Goal: Task Accomplishment & Management: Manage account settings

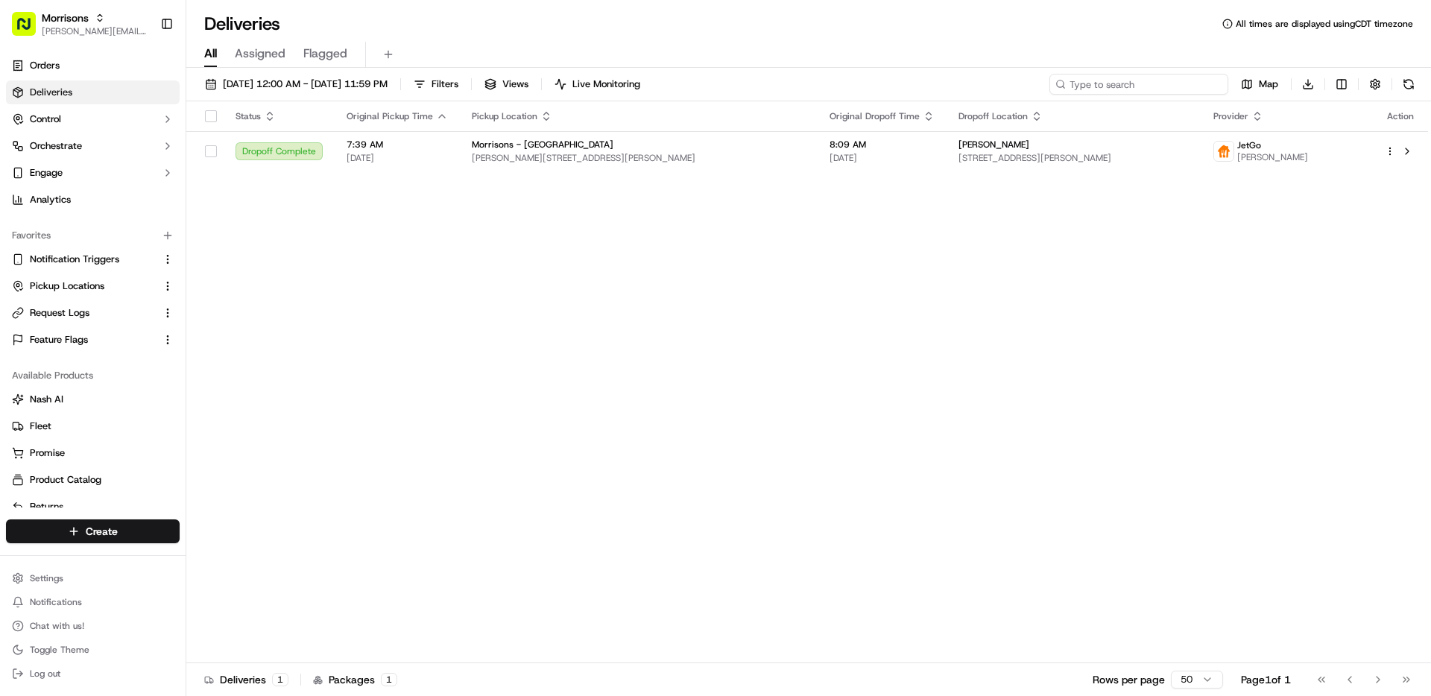
click at [1158, 86] on input at bounding box center [1139, 84] width 179 height 21
click at [365, 83] on span "[DATE] 12:00 AM - [DATE] 11:59 PM" at bounding box center [305, 84] width 165 height 13
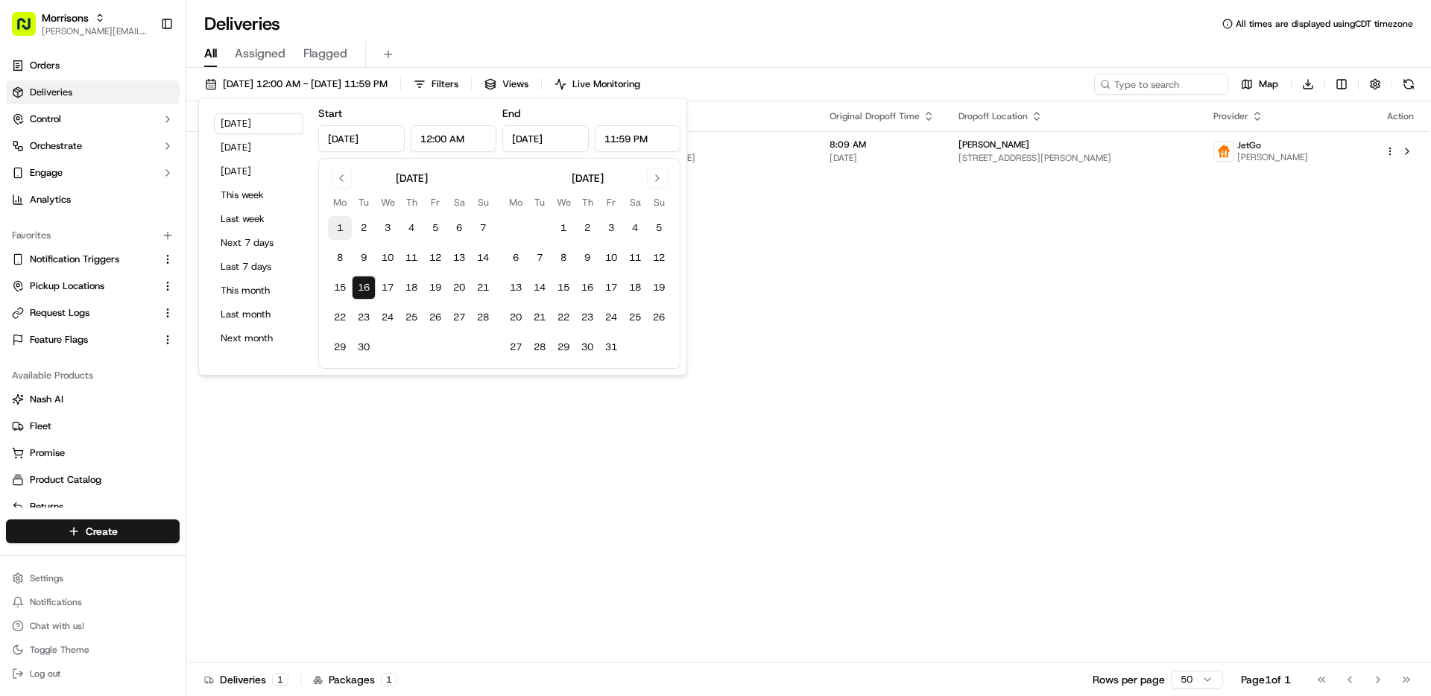
click at [340, 226] on button "1" at bounding box center [340, 228] width 24 height 24
type input "Sep 1, 2025"
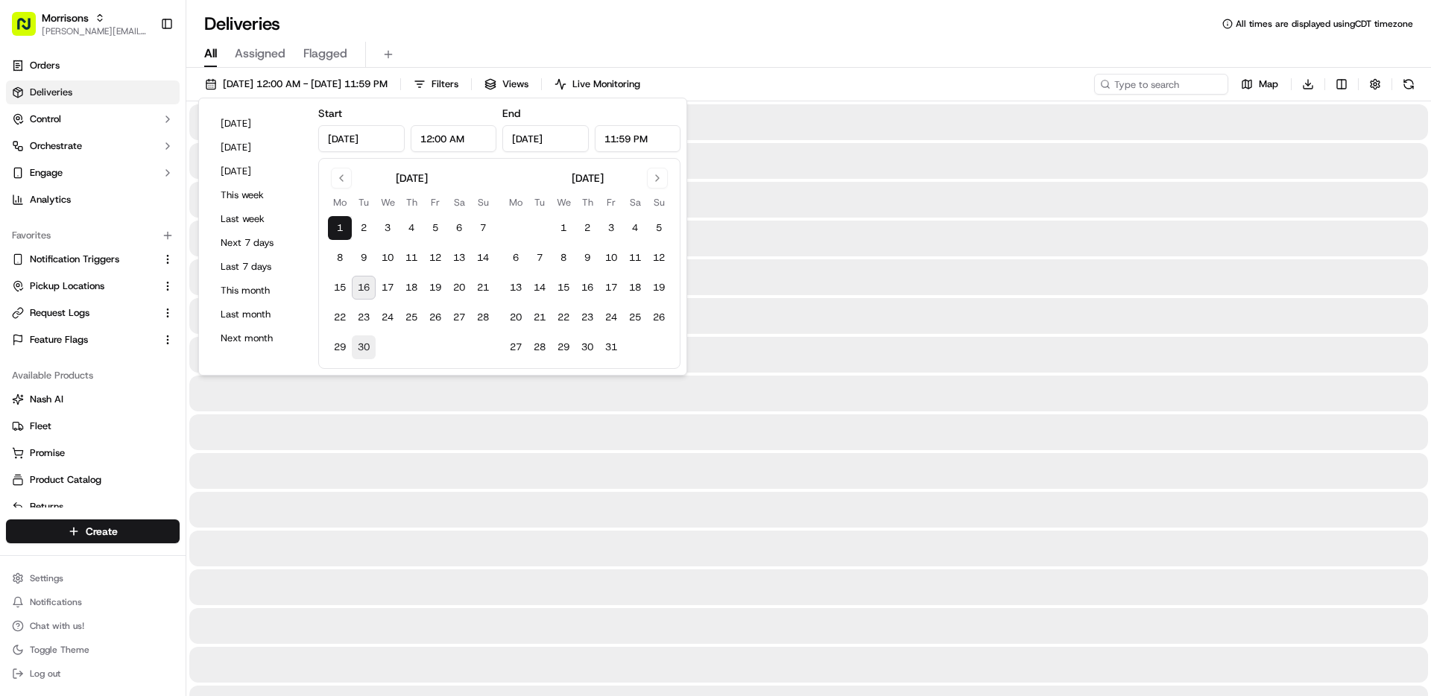
click at [358, 335] on button "30" at bounding box center [364, 347] width 24 height 24
type input "Sep 30, 2025"
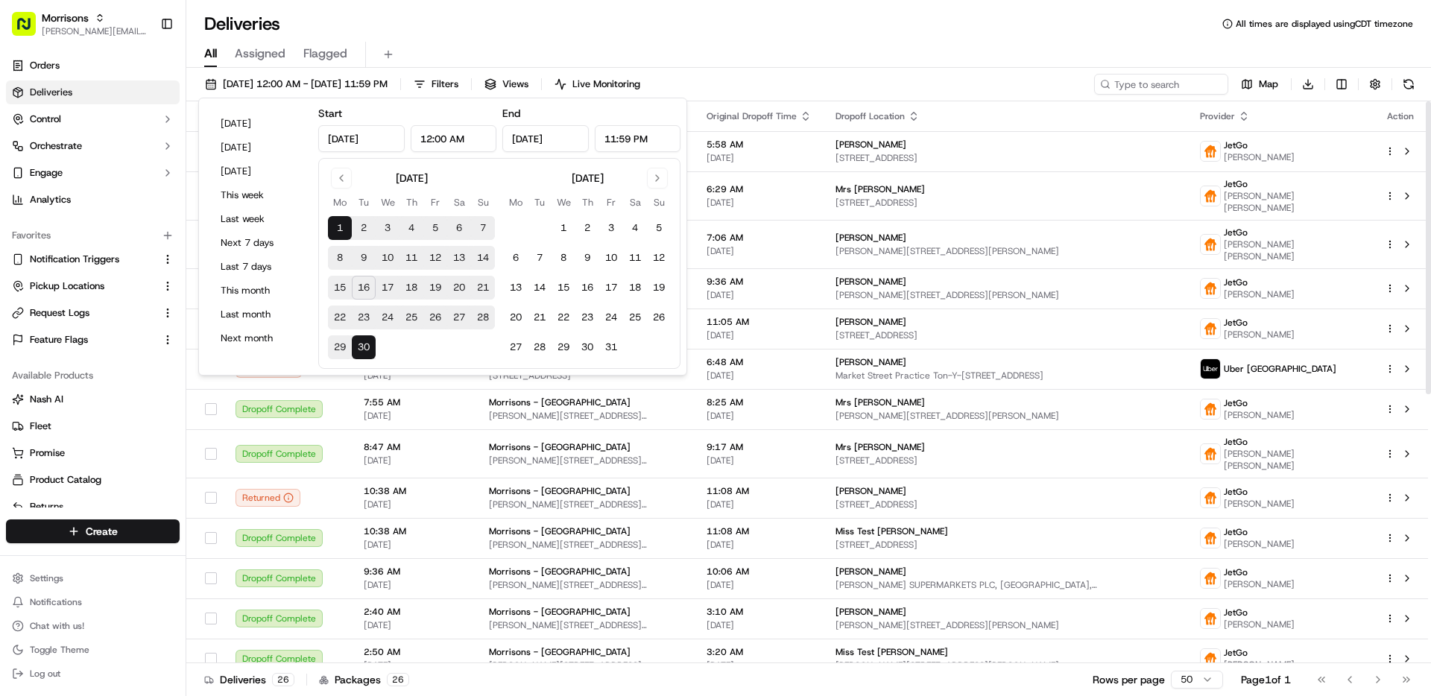
drag, startPoint x: 893, startPoint y: 81, endPoint x: 1070, endPoint y: 81, distance: 177.4
click at [893, 81] on div "09/01/2025 12:00 AM - 09/30/2025 11:59 PM Filters Views Live Monitoring Map Dow…" at bounding box center [808, 88] width 1245 height 28
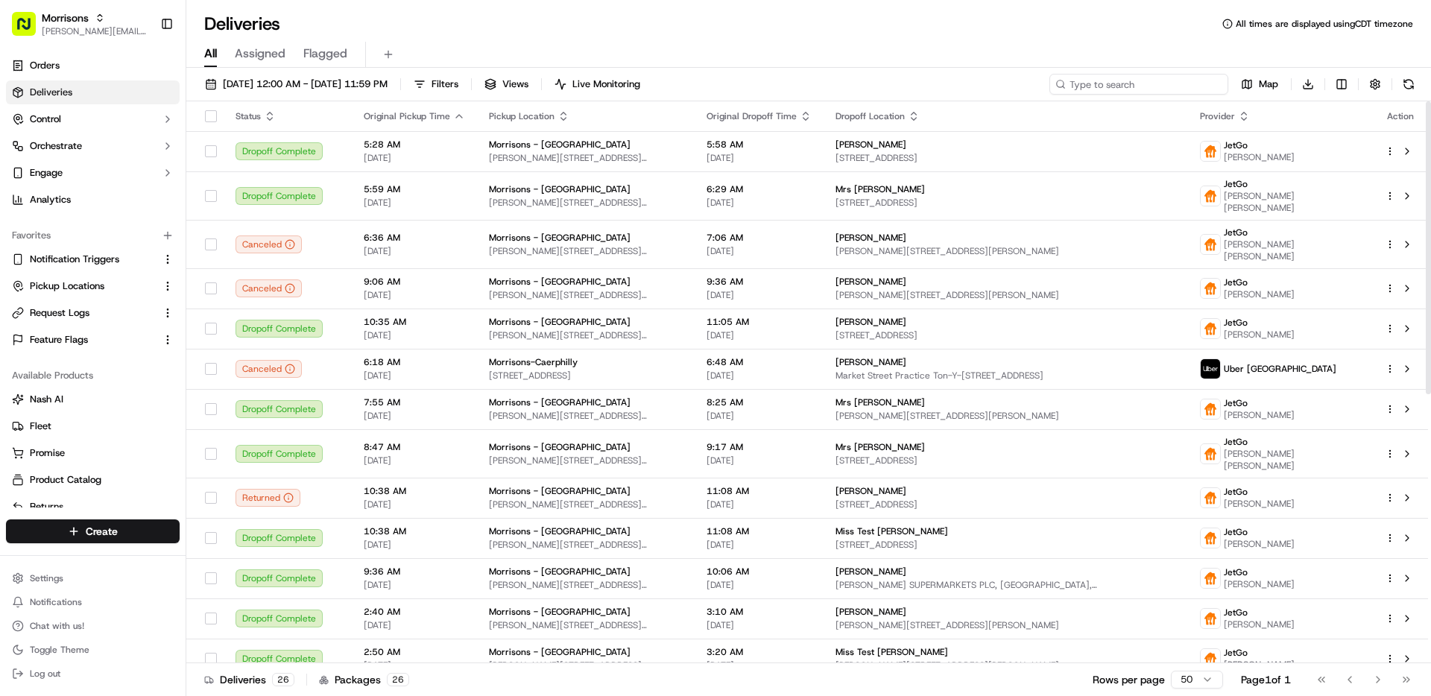
click at [1139, 81] on input at bounding box center [1139, 84] width 179 height 21
paste input "1898697714532"
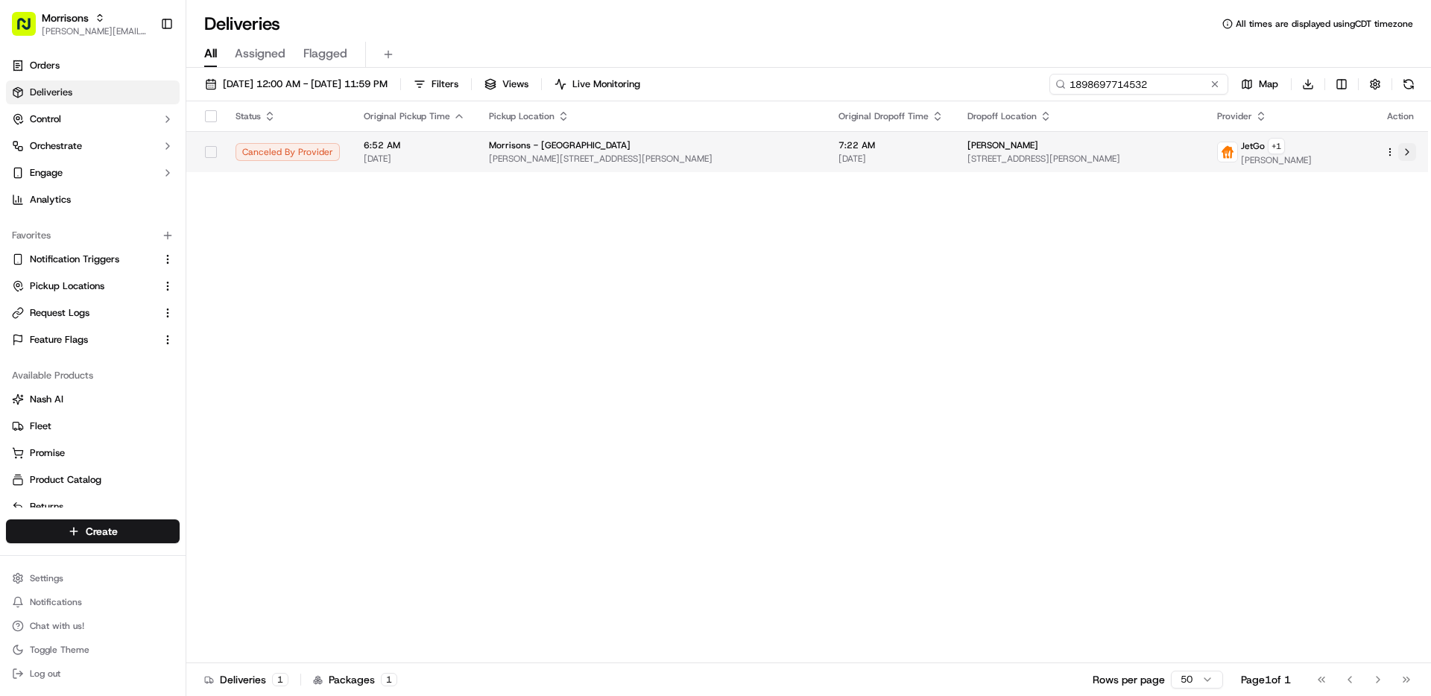
type input "1898697714532"
click at [1405, 155] on button at bounding box center [1407, 152] width 18 height 18
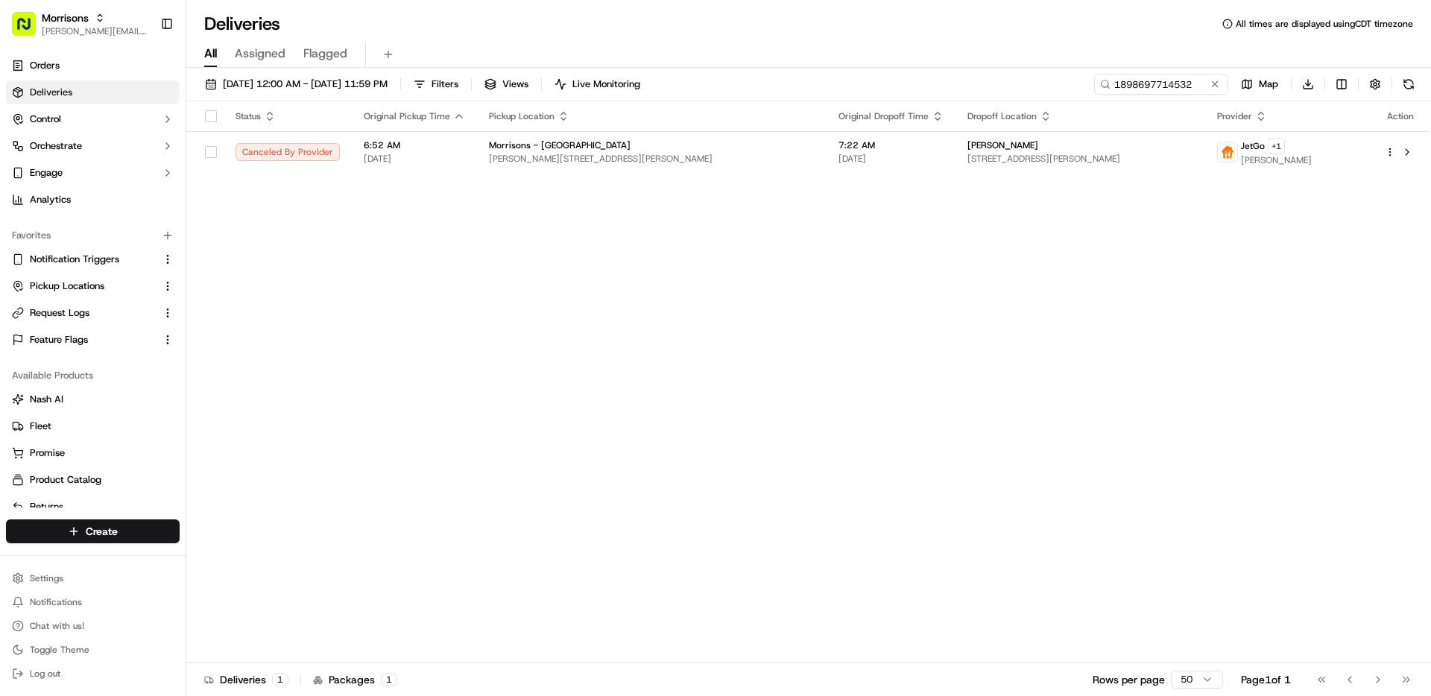
click at [656, 305] on div "Status Original Pickup Time Pickup Location Original Dropoff Time Dropoff Locat…" at bounding box center [807, 382] width 1242 height 562
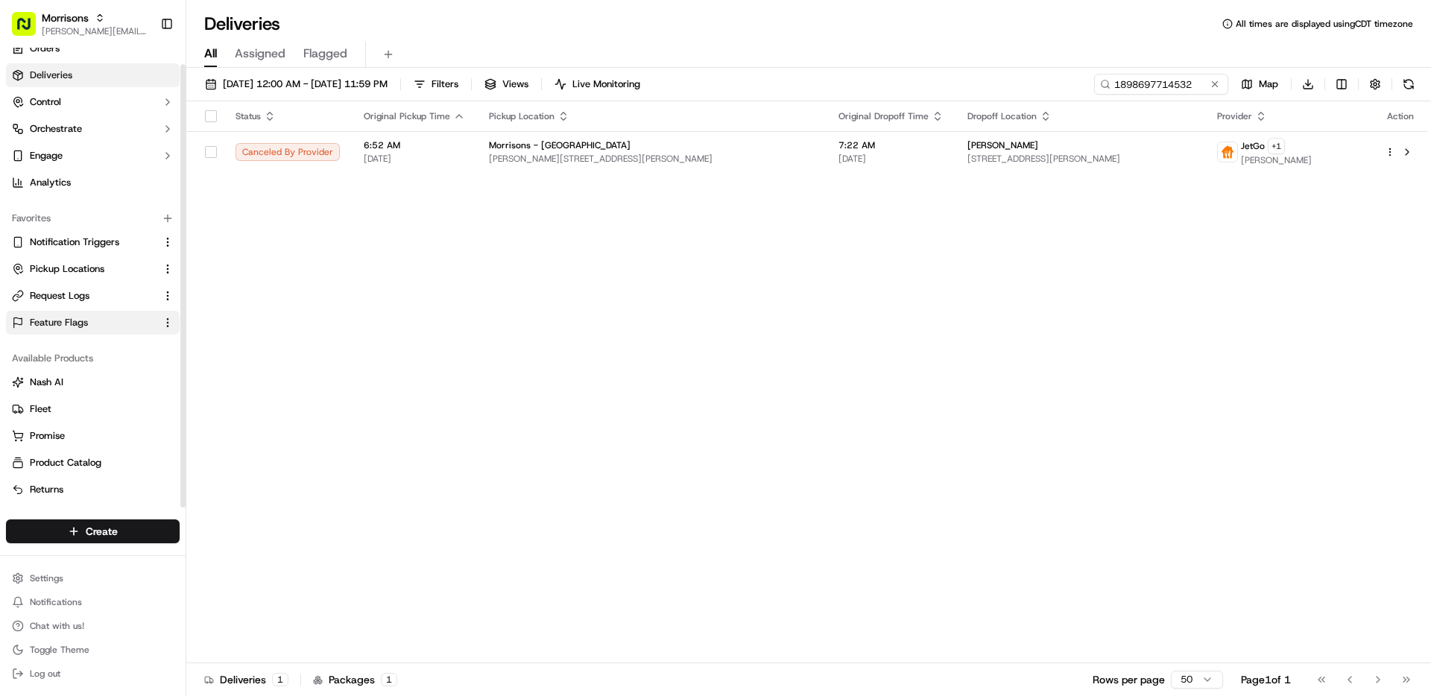
click at [100, 324] on link "Feature Flags" at bounding box center [84, 322] width 144 height 13
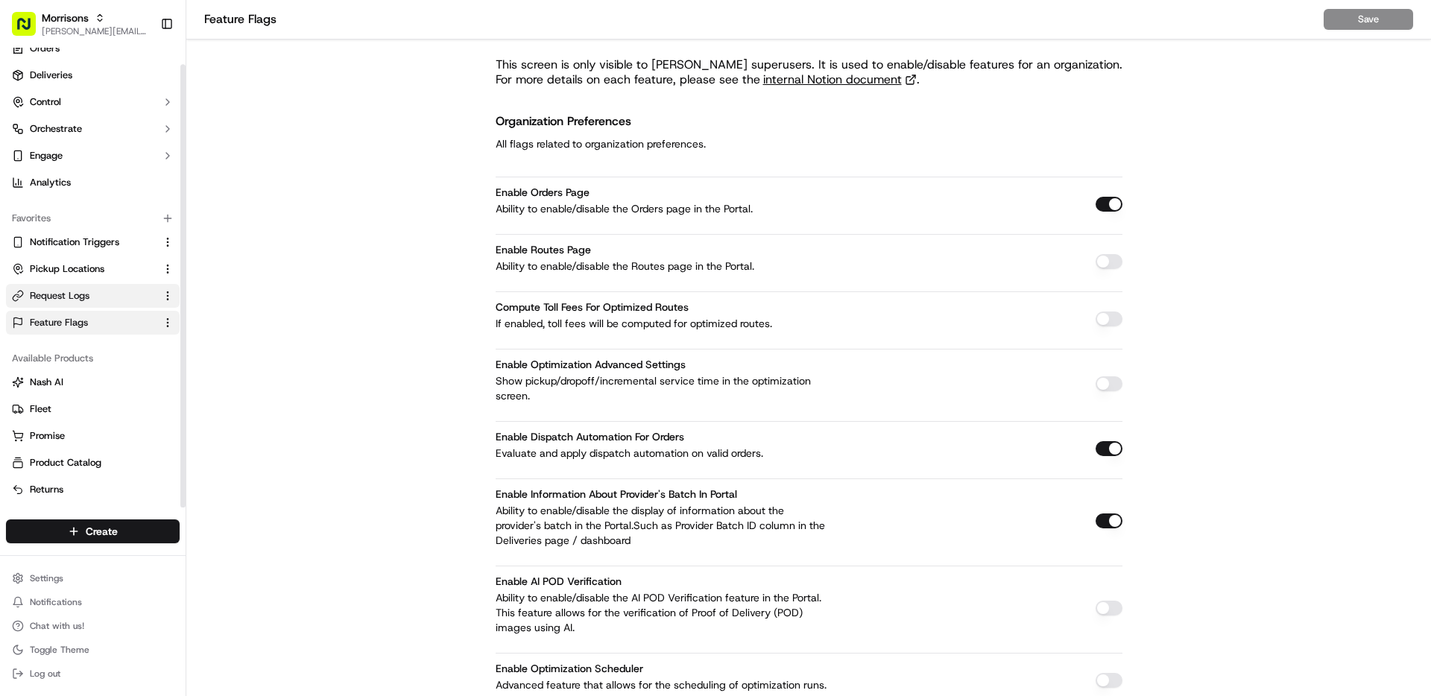
click at [100, 295] on link "Request Logs" at bounding box center [84, 295] width 144 height 13
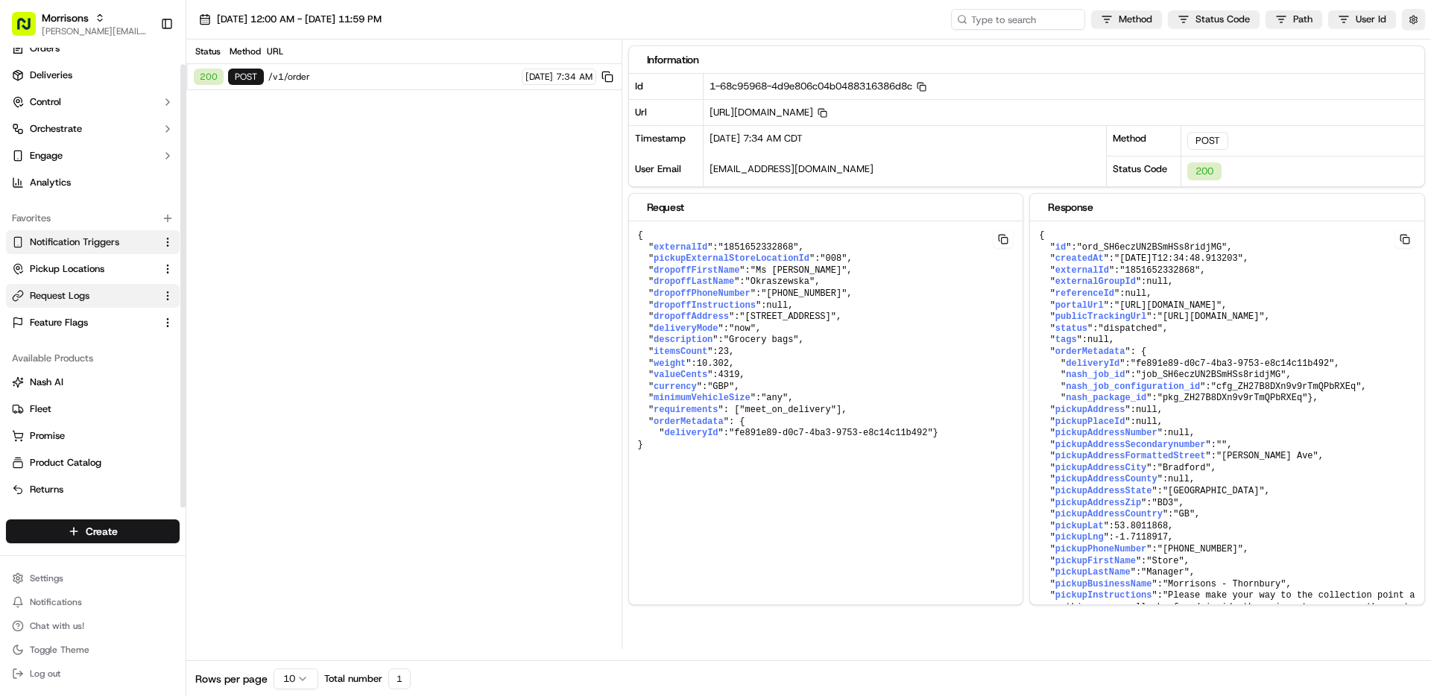
click at [113, 237] on span "Notification Triggers" at bounding box center [74, 242] width 89 height 13
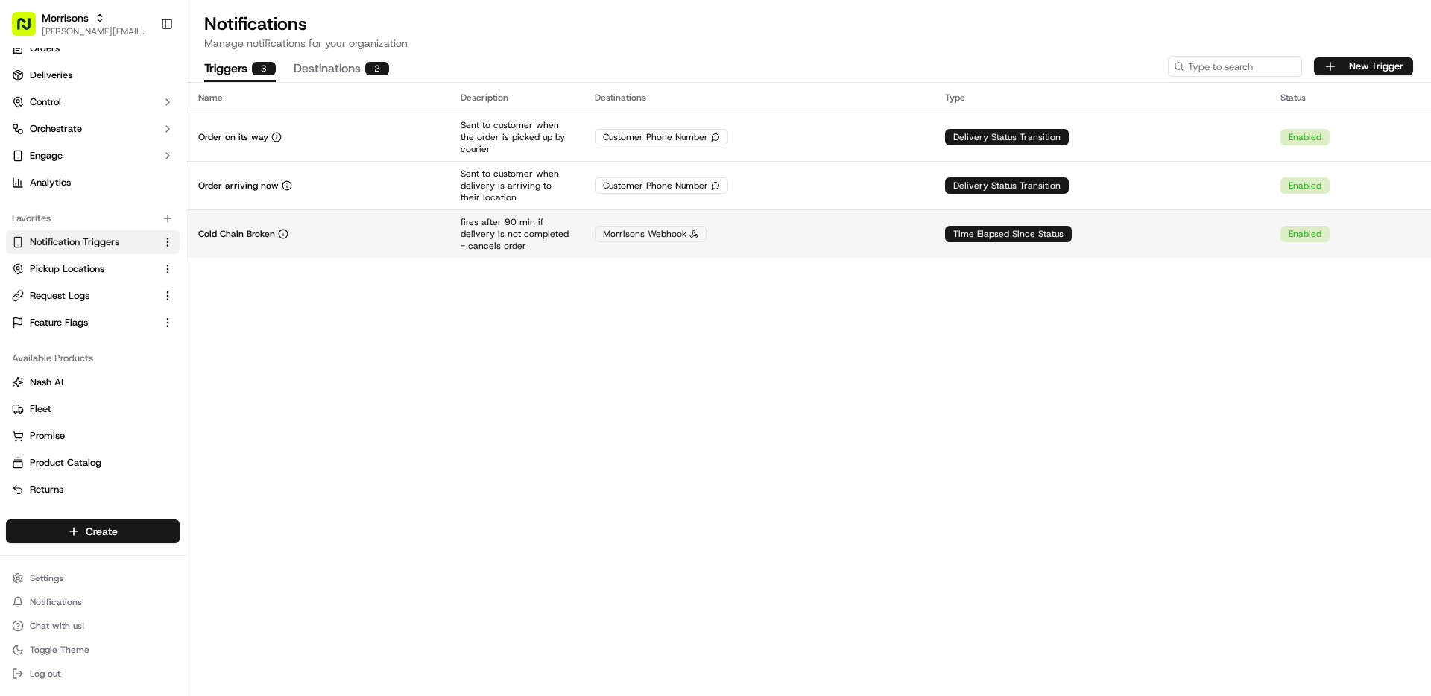
click at [389, 244] on td "Cold Chain Broken" at bounding box center [317, 233] width 262 height 48
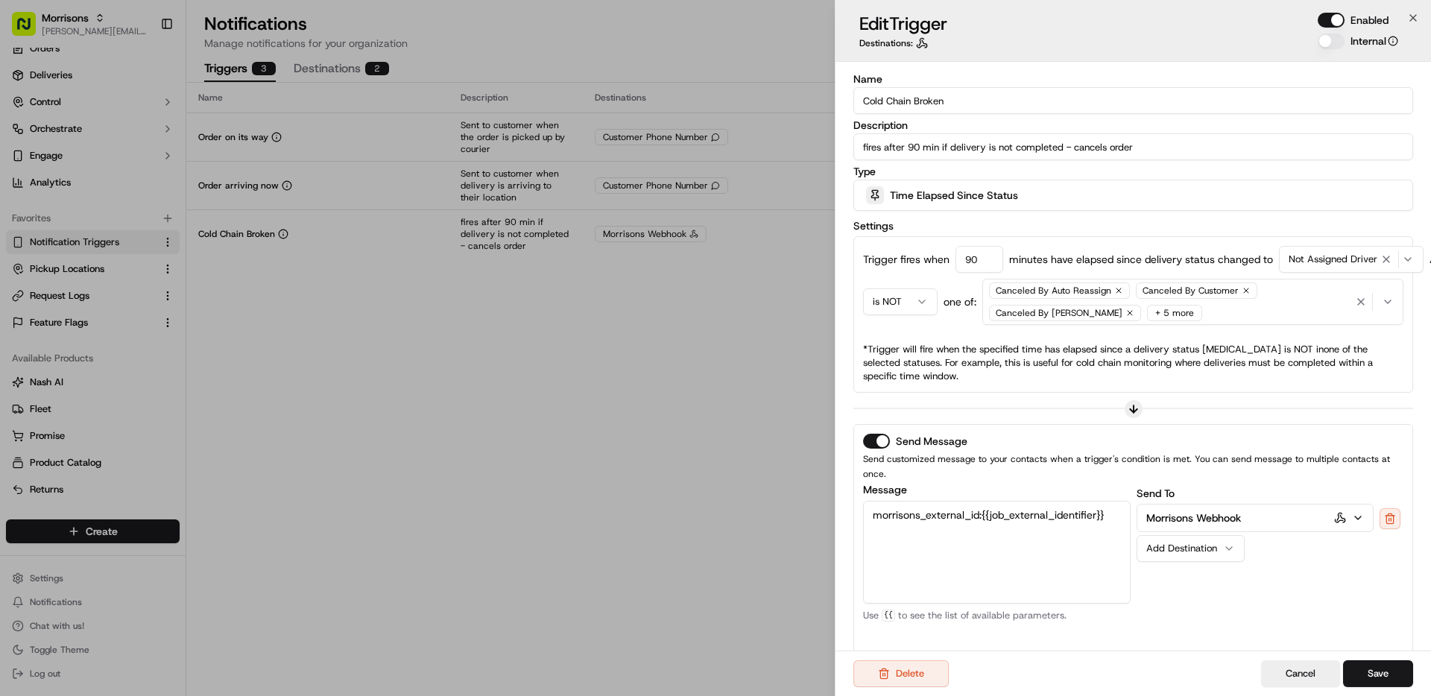
click at [1184, 308] on div "Canceled By Auto Reassign Canceled By Customer Canceled By [PERSON_NAME] + 5 mo…" at bounding box center [1169, 302] width 367 height 45
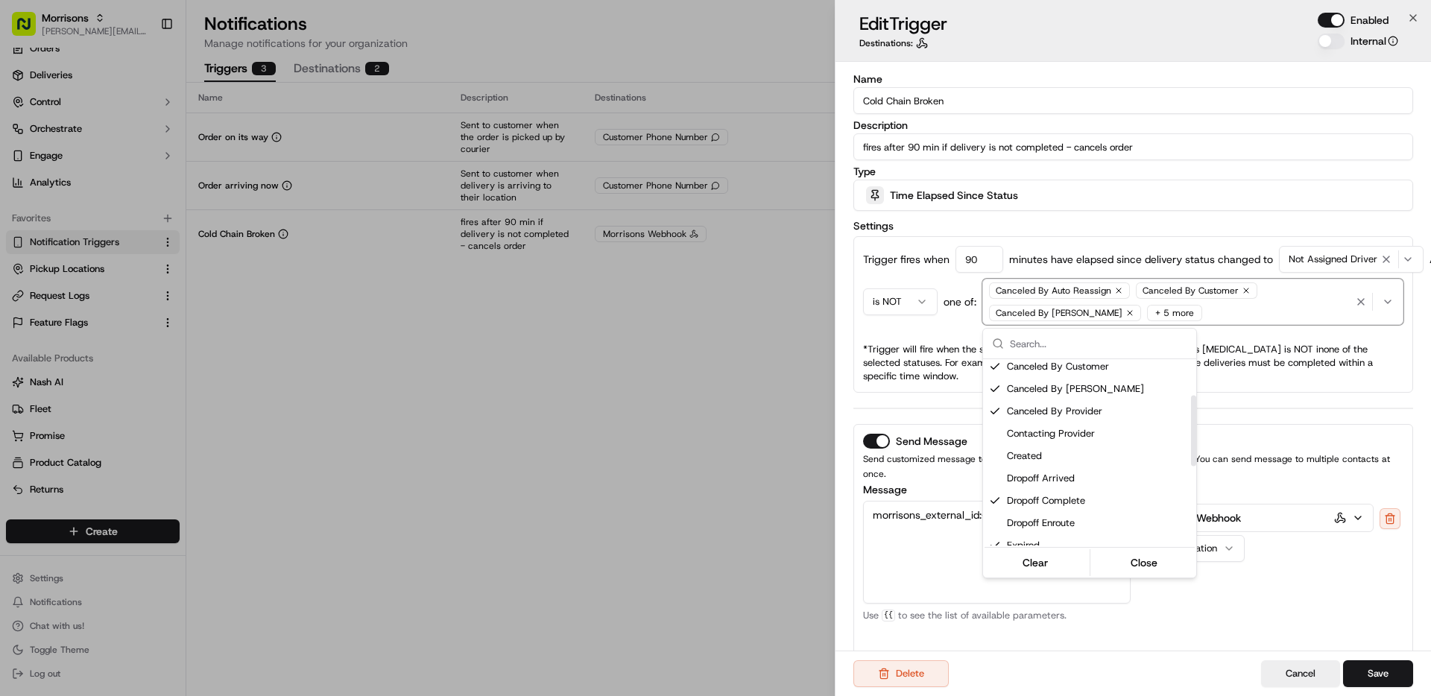
scroll to position [69, 0]
click at [1125, 415] on span "Canceled By Provider" at bounding box center [1098, 413] width 183 height 13
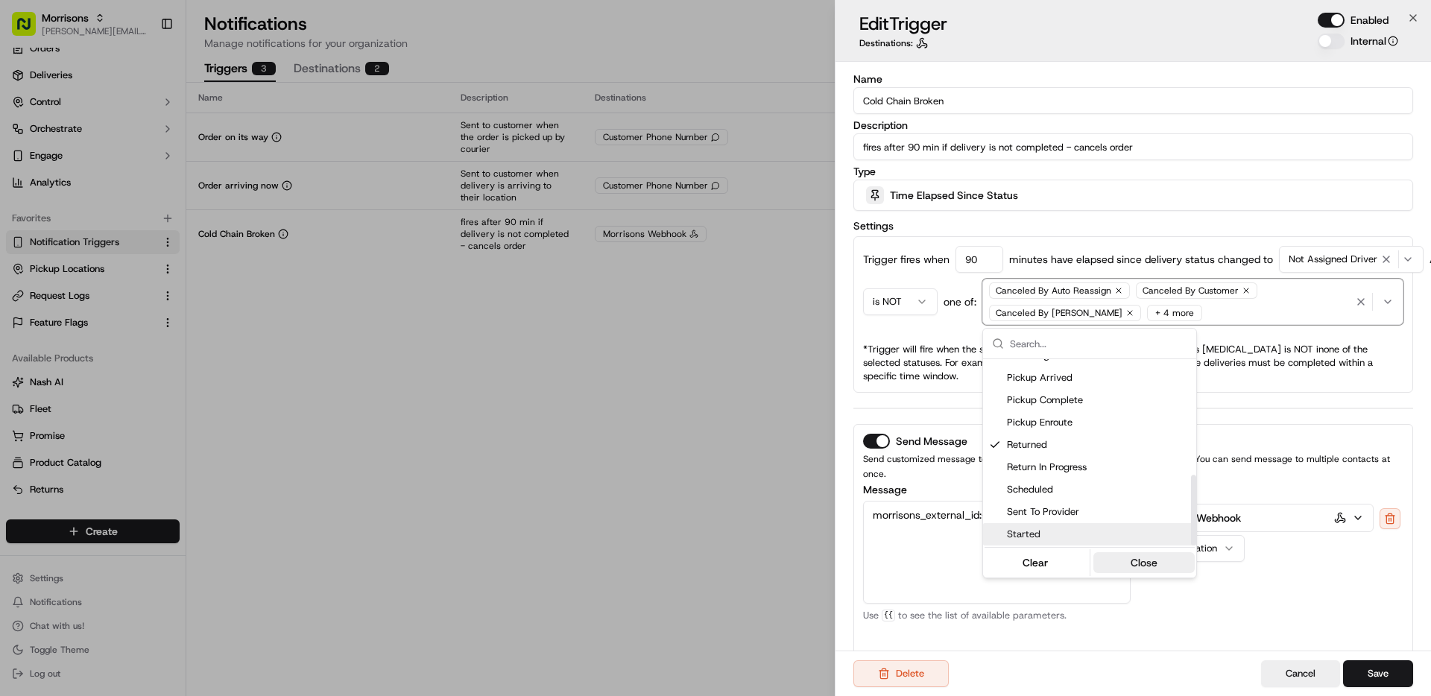
click at [1135, 559] on button "Close" at bounding box center [1145, 562] width 102 height 21
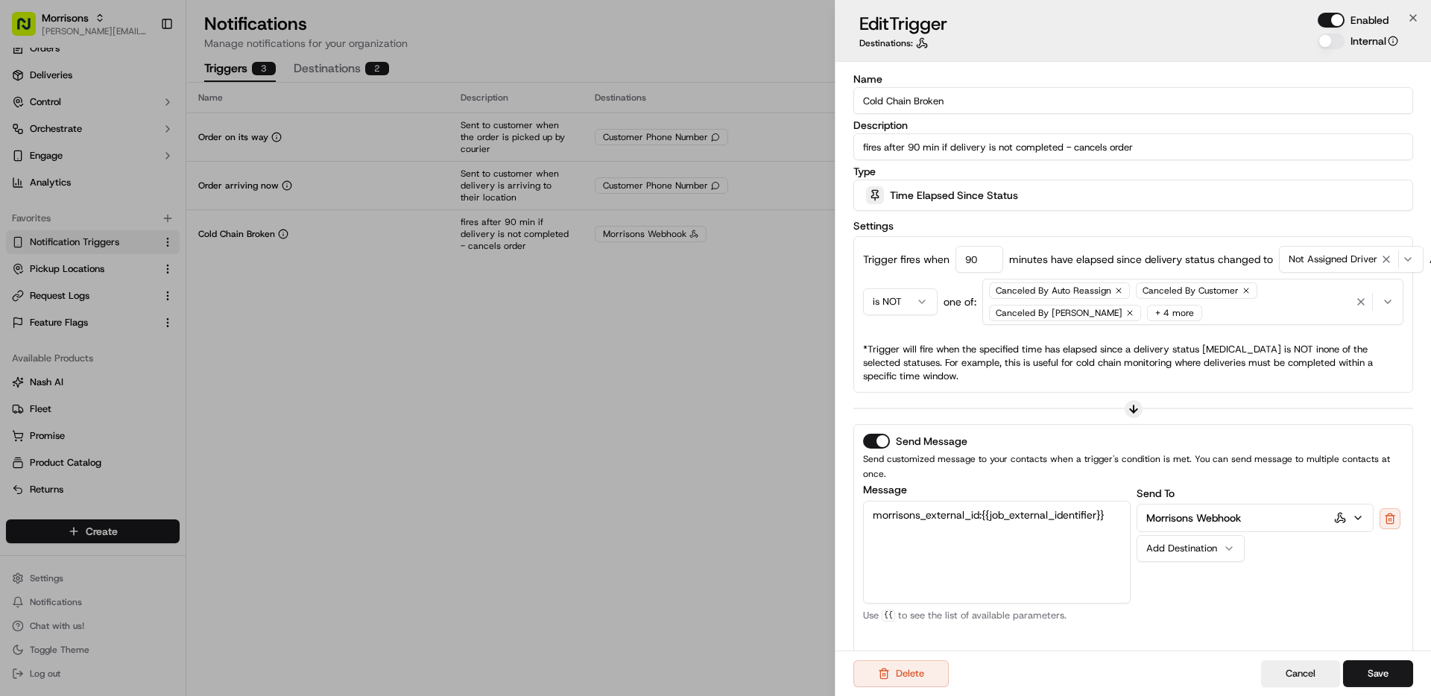
click at [1273, 593] on div "Send To Morrisons Webhook Add Destination" at bounding box center [1271, 574] width 268 height 179
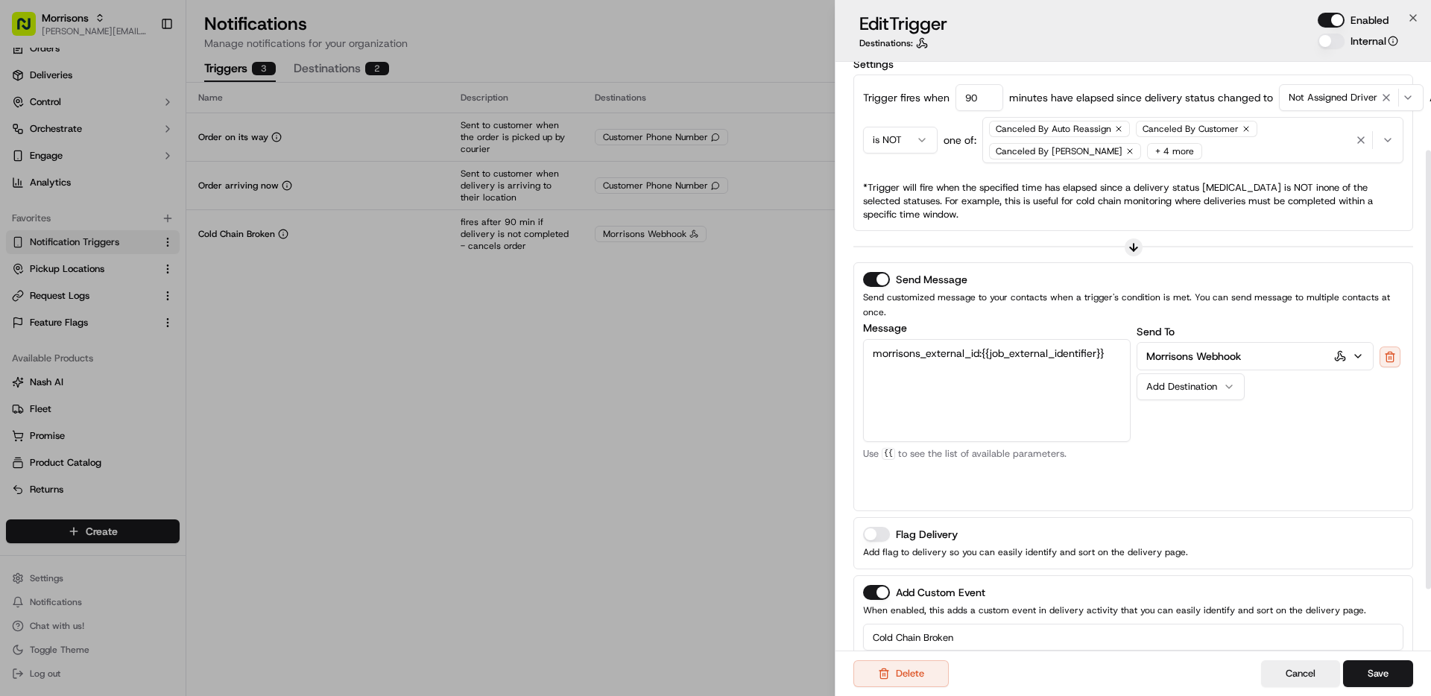
scroll to position [174, 0]
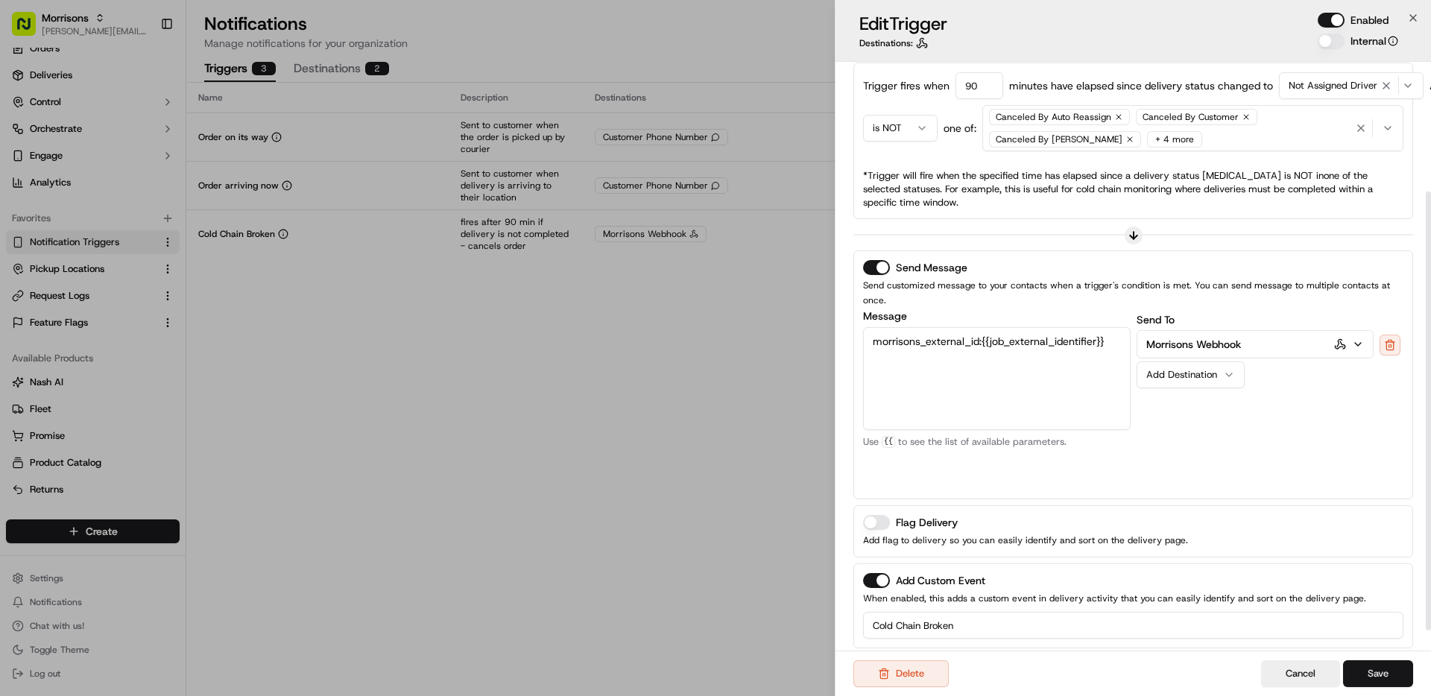
click at [1385, 672] on button "Save" at bounding box center [1378, 673] width 70 height 27
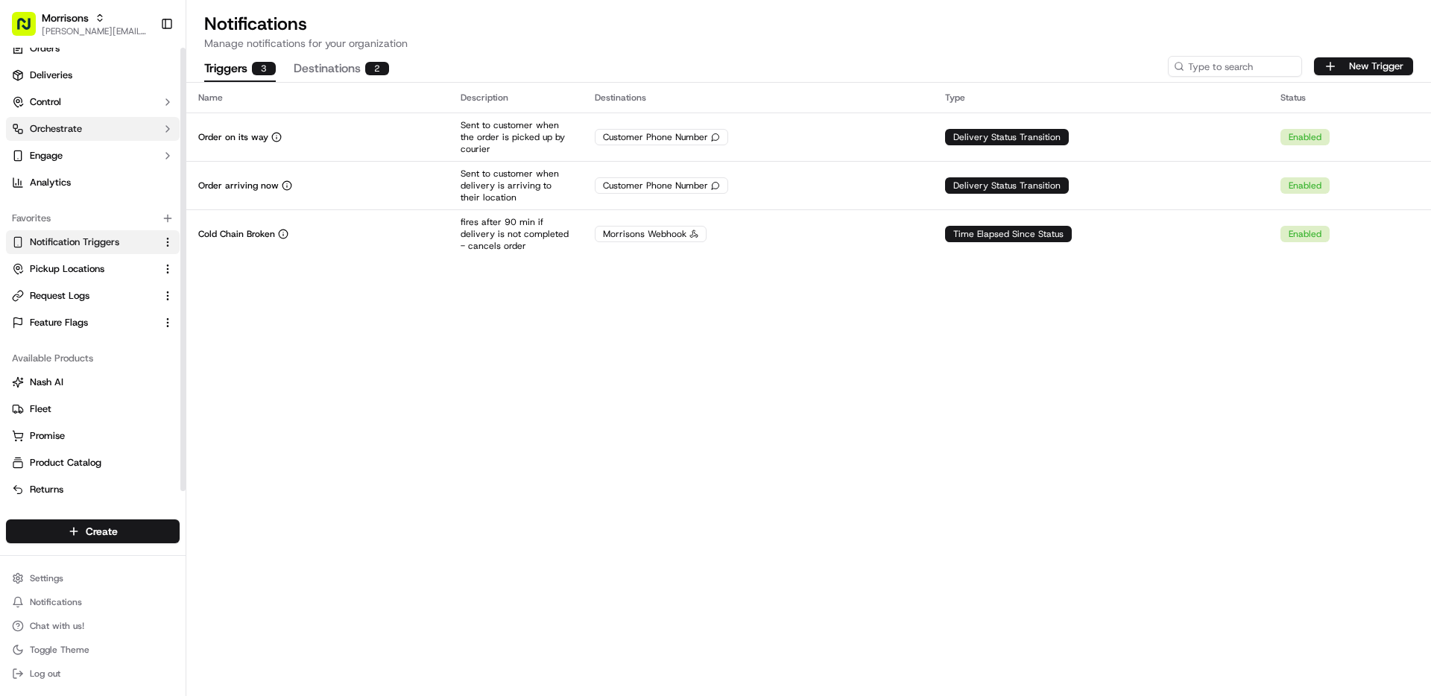
scroll to position [0, 0]
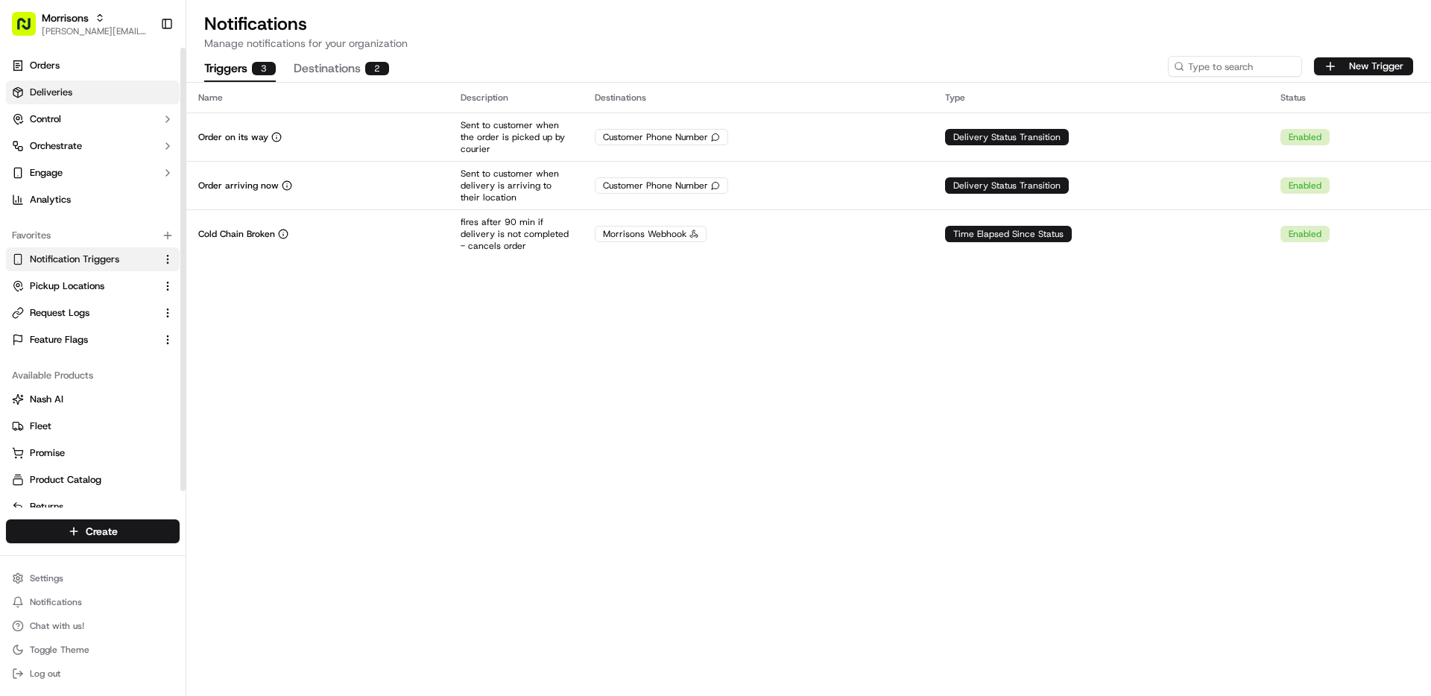
click at [80, 90] on link "Deliveries" at bounding box center [93, 93] width 174 height 24
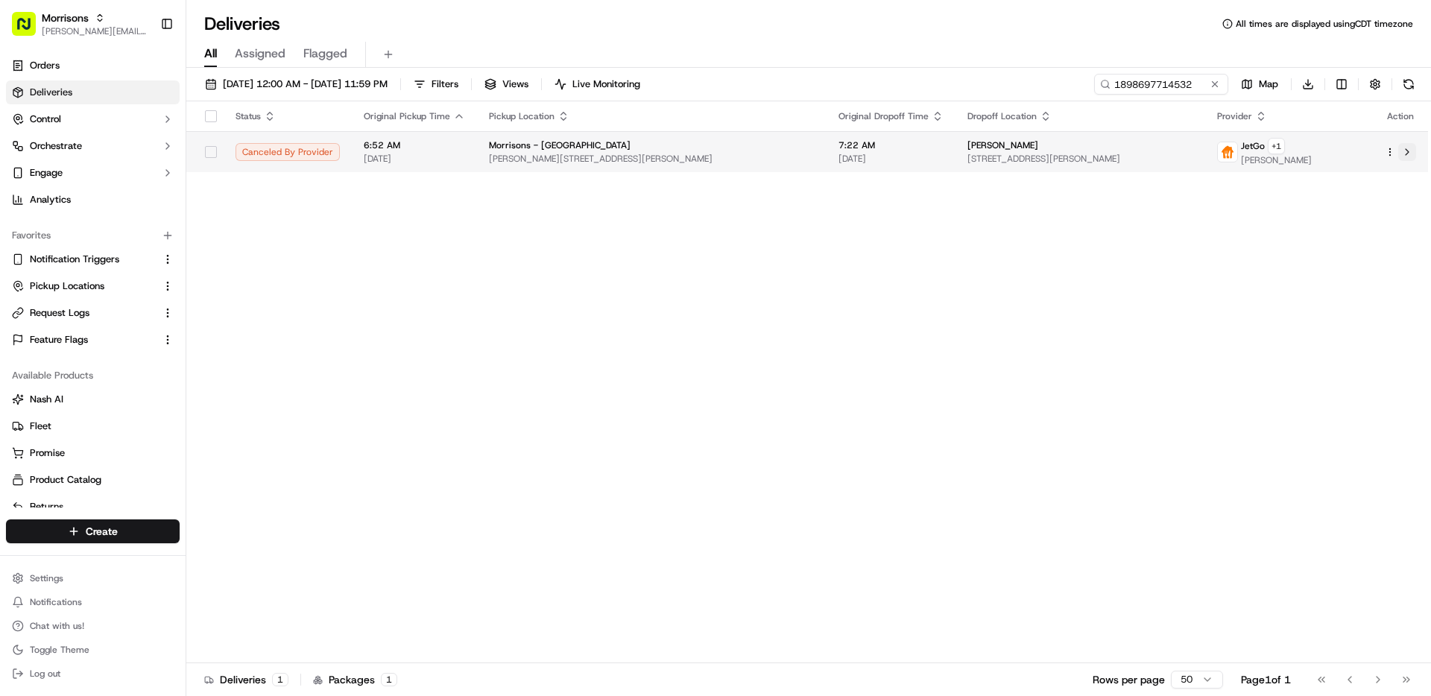
click at [1407, 149] on button at bounding box center [1407, 152] width 18 height 18
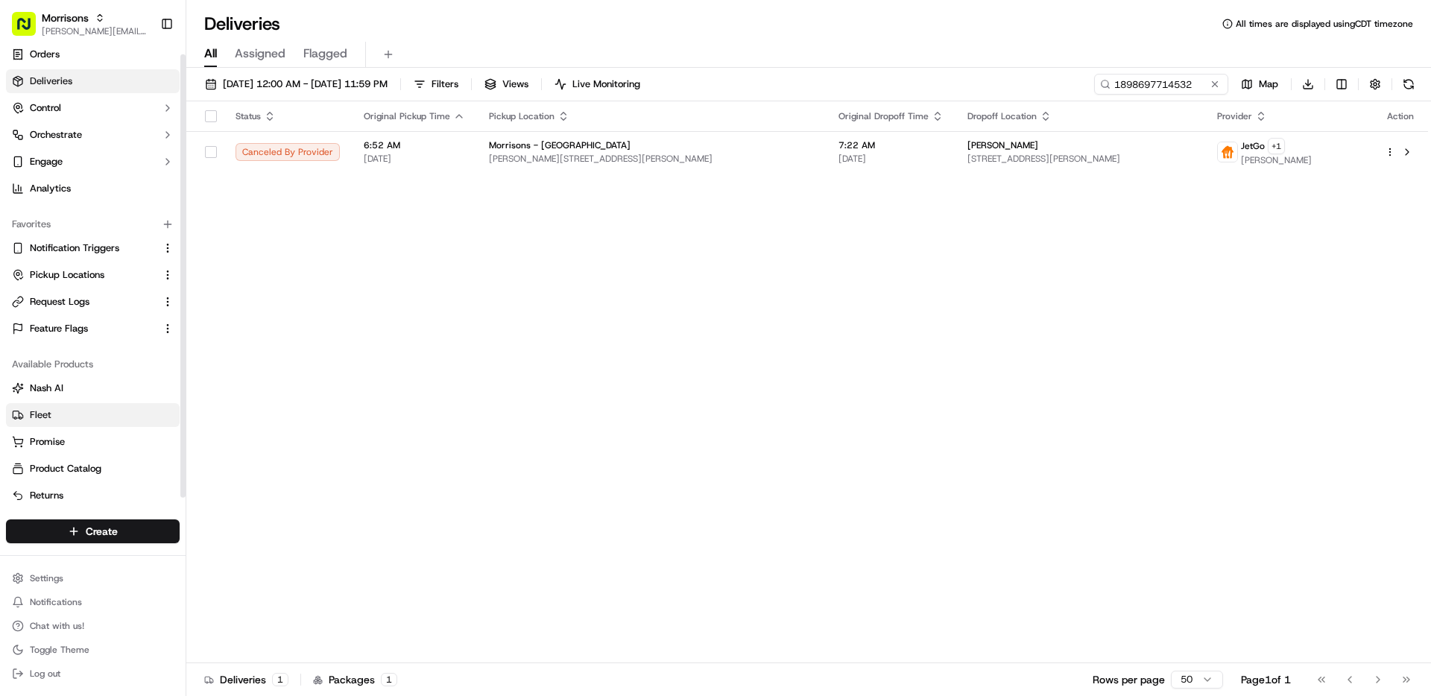
scroll to position [17, 0]
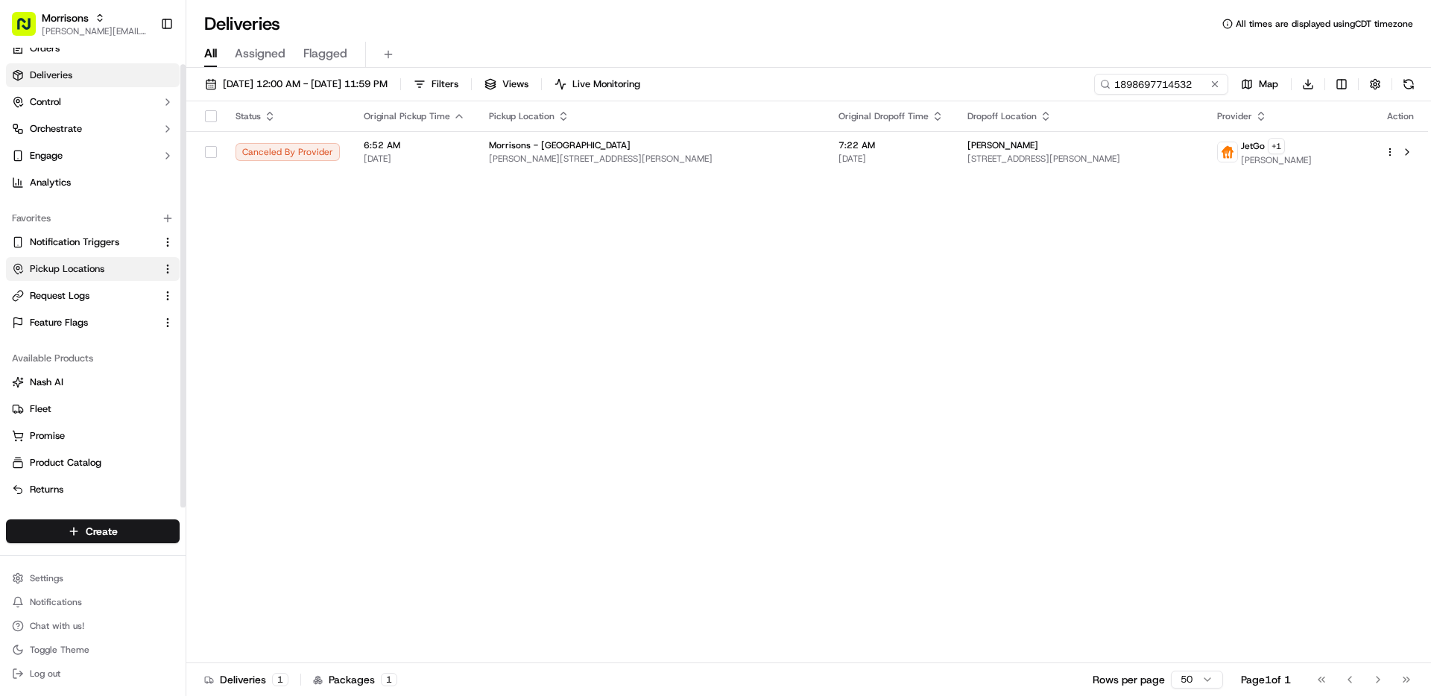
click at [102, 265] on span "Pickup Locations" at bounding box center [67, 268] width 75 height 13
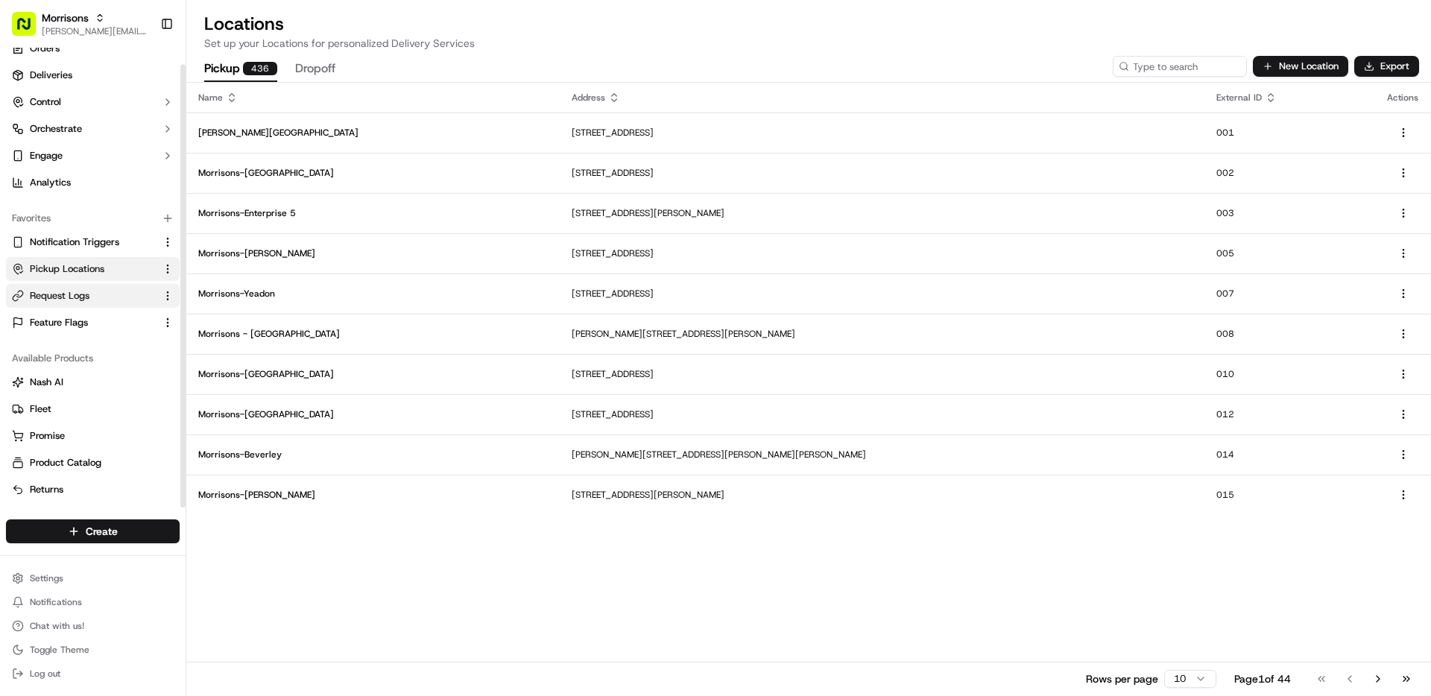
click at [95, 303] on button "Request Logs" at bounding box center [93, 296] width 174 height 24
click at [92, 248] on span "Notification Triggers" at bounding box center [74, 242] width 89 height 13
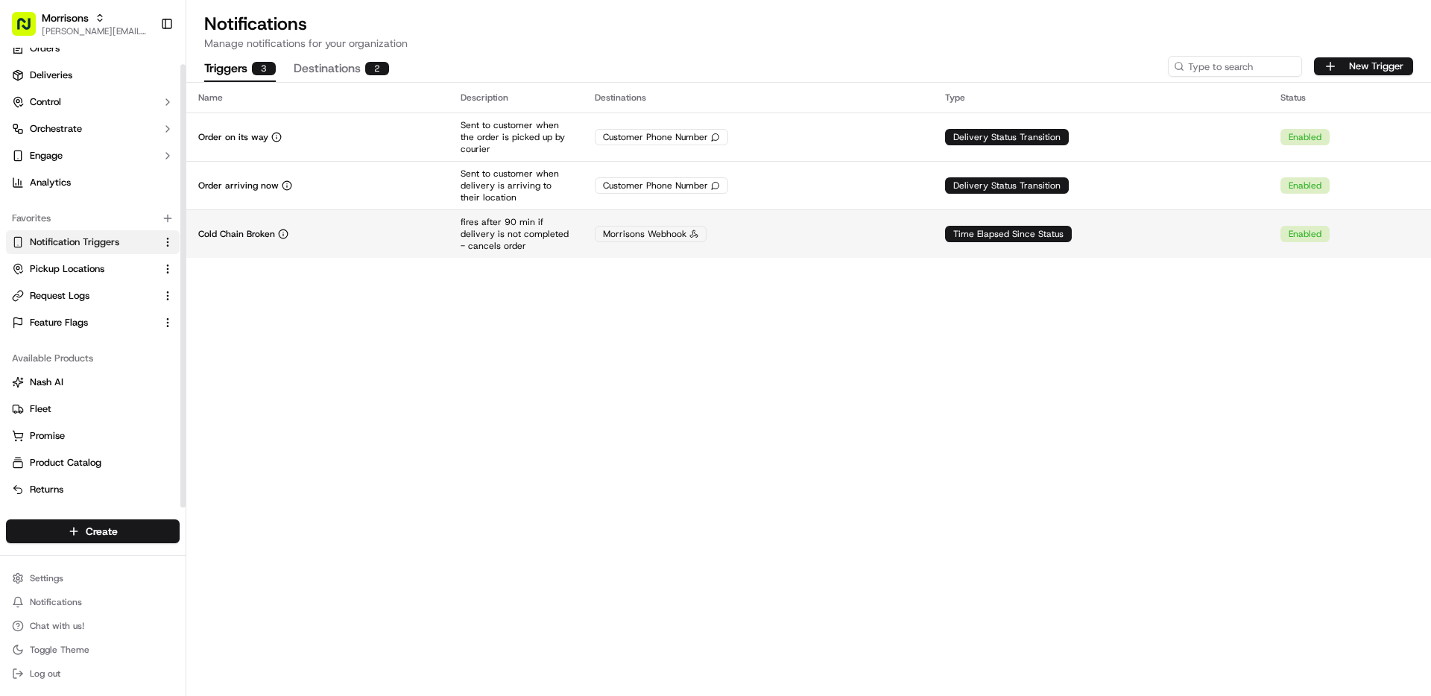
click at [239, 247] on td "Cold Chain Broken" at bounding box center [317, 233] width 262 height 48
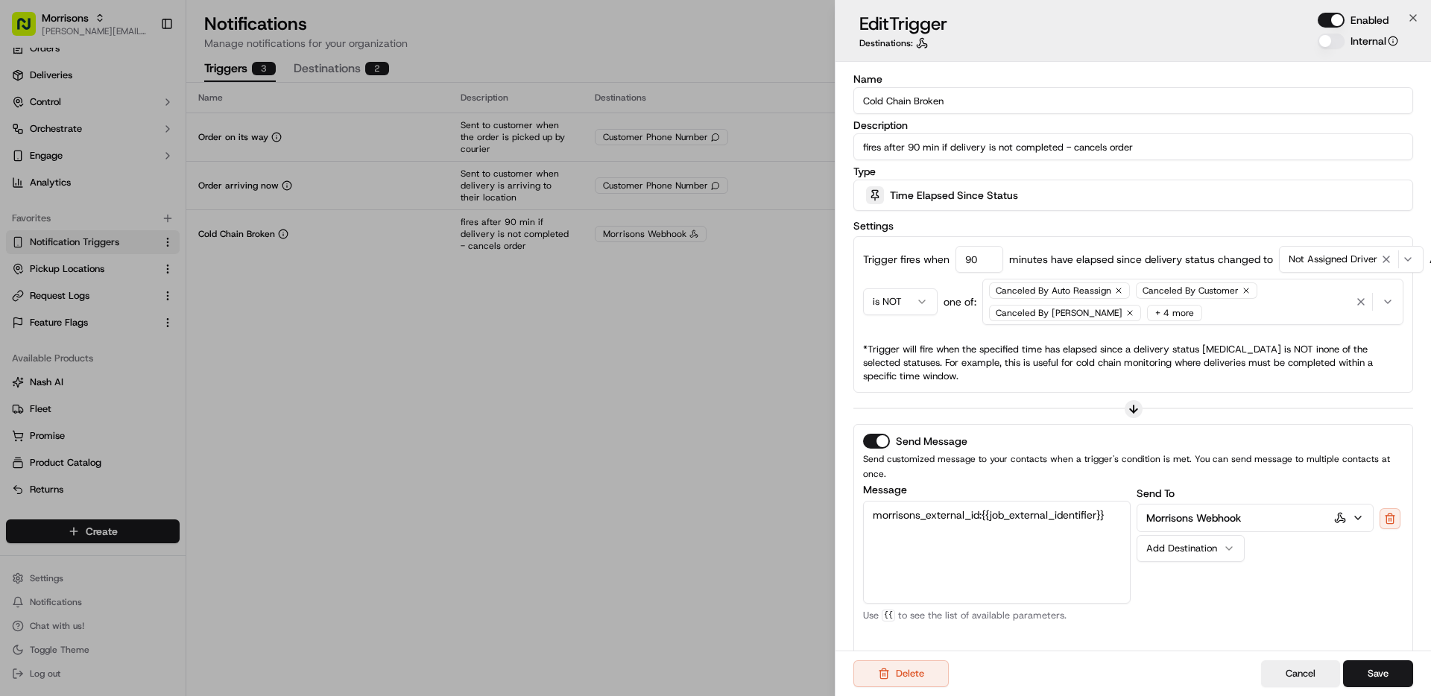
click at [1182, 310] on div "Canceled By Auto Reassign Canceled By Customer Canceled By Nash + 4 more" at bounding box center [1169, 302] width 367 height 45
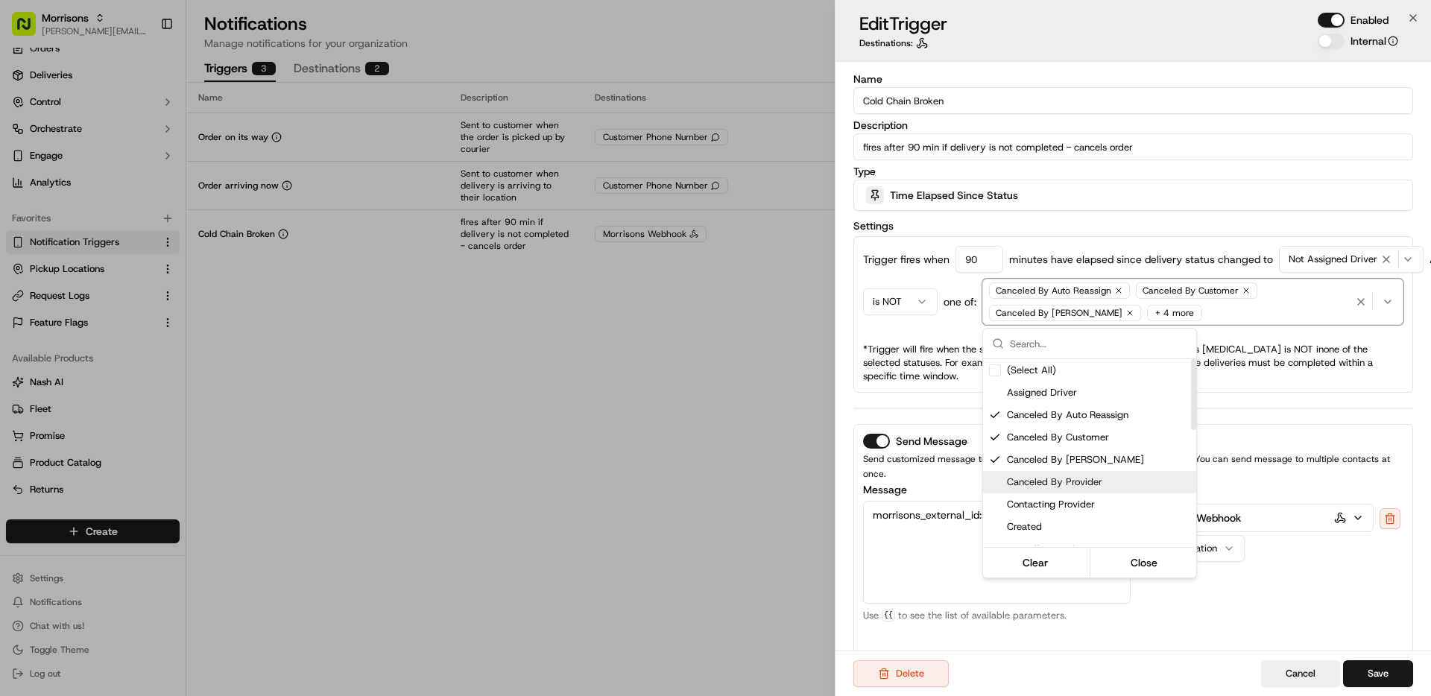
click at [1099, 476] on span "Canceled By Provider" at bounding box center [1098, 482] width 183 height 13
click at [1172, 562] on button "Close" at bounding box center [1145, 562] width 102 height 21
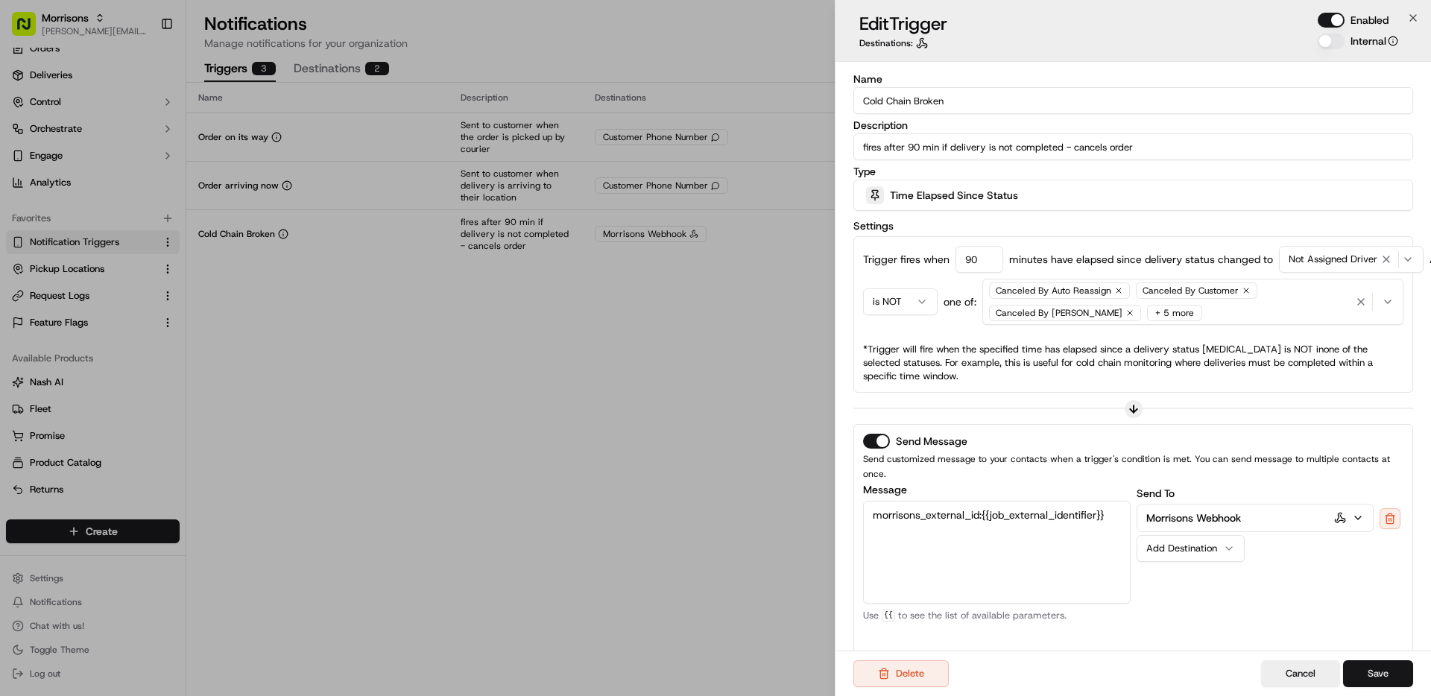
click at [1381, 665] on button "Save" at bounding box center [1378, 673] width 70 height 27
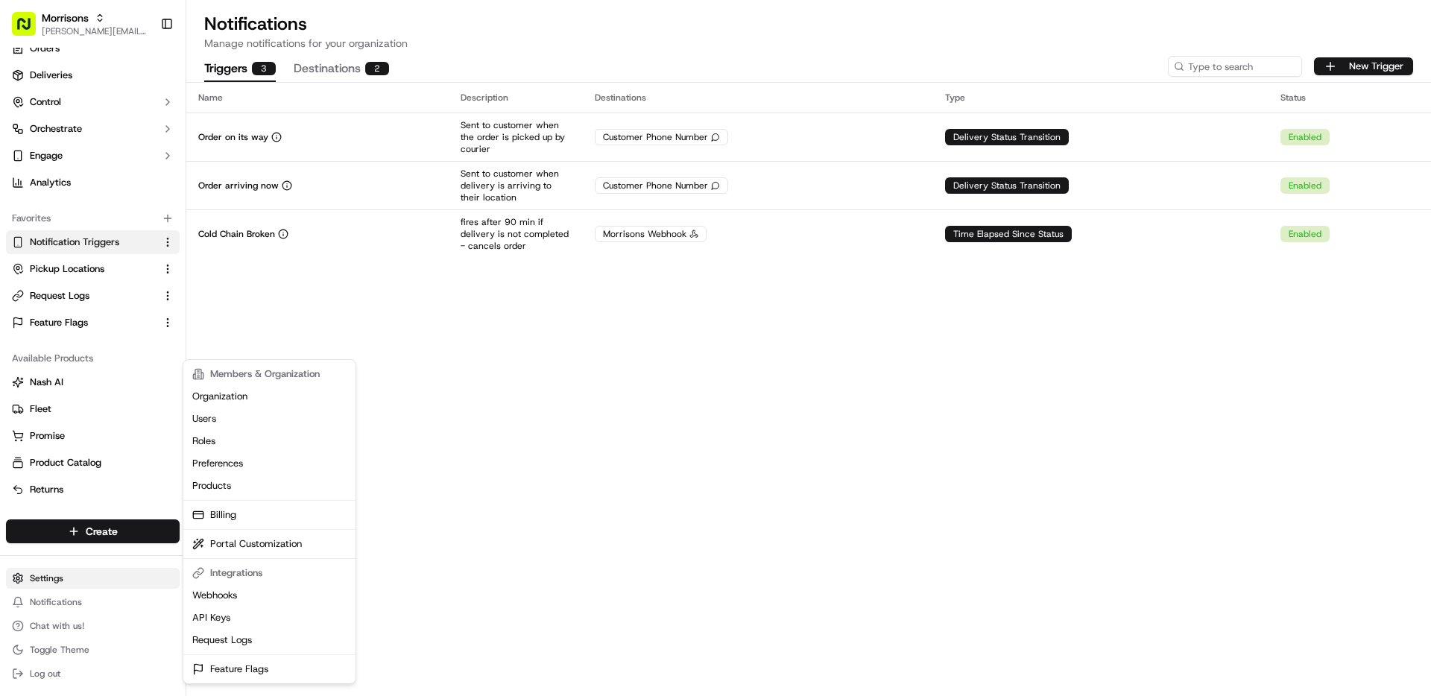
click at [99, 586] on html "Morrisons matt@usenash.com Toggle Sidebar Orders Deliveries Control Orchestrate…" at bounding box center [715, 348] width 1431 height 696
click at [646, 472] on html "Morrisons matt@usenash.com Toggle Sidebar Orders Deliveries Control Orchestrate…" at bounding box center [715, 348] width 1431 height 696
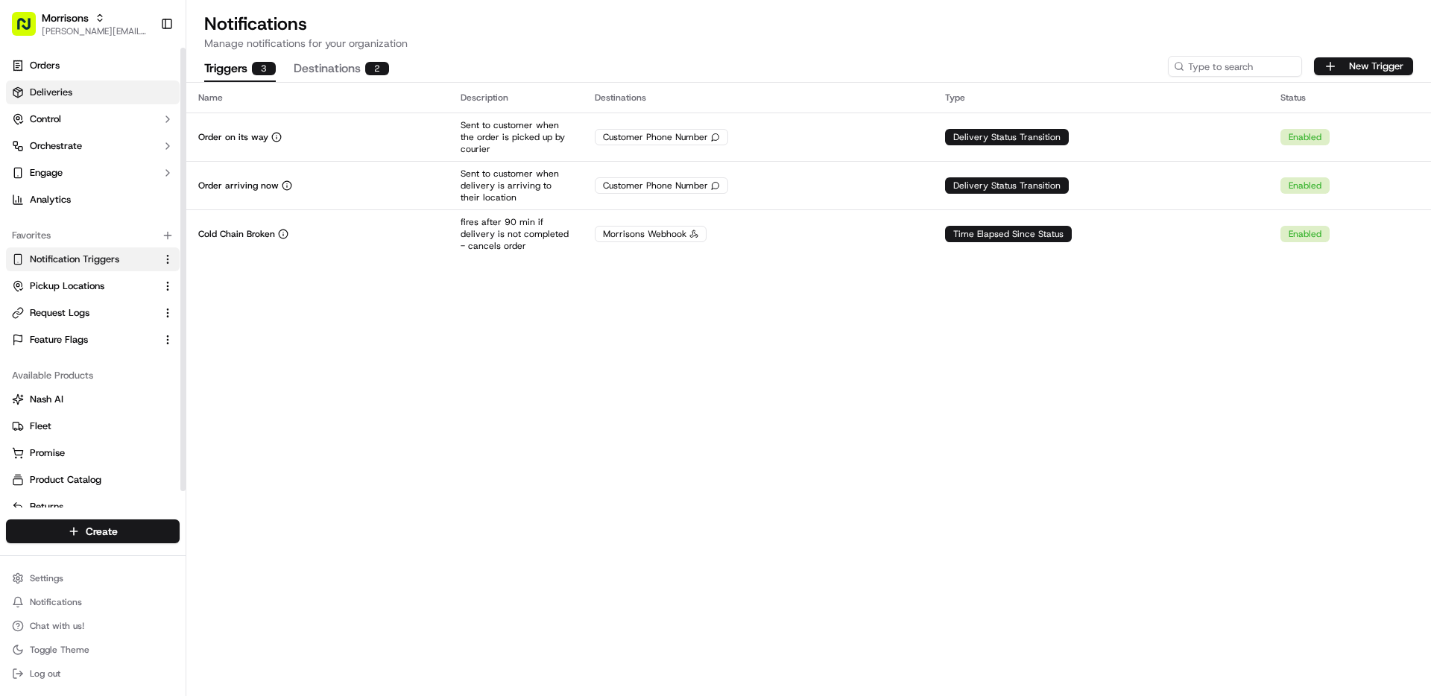
click at [86, 95] on link "Deliveries" at bounding box center [93, 93] width 174 height 24
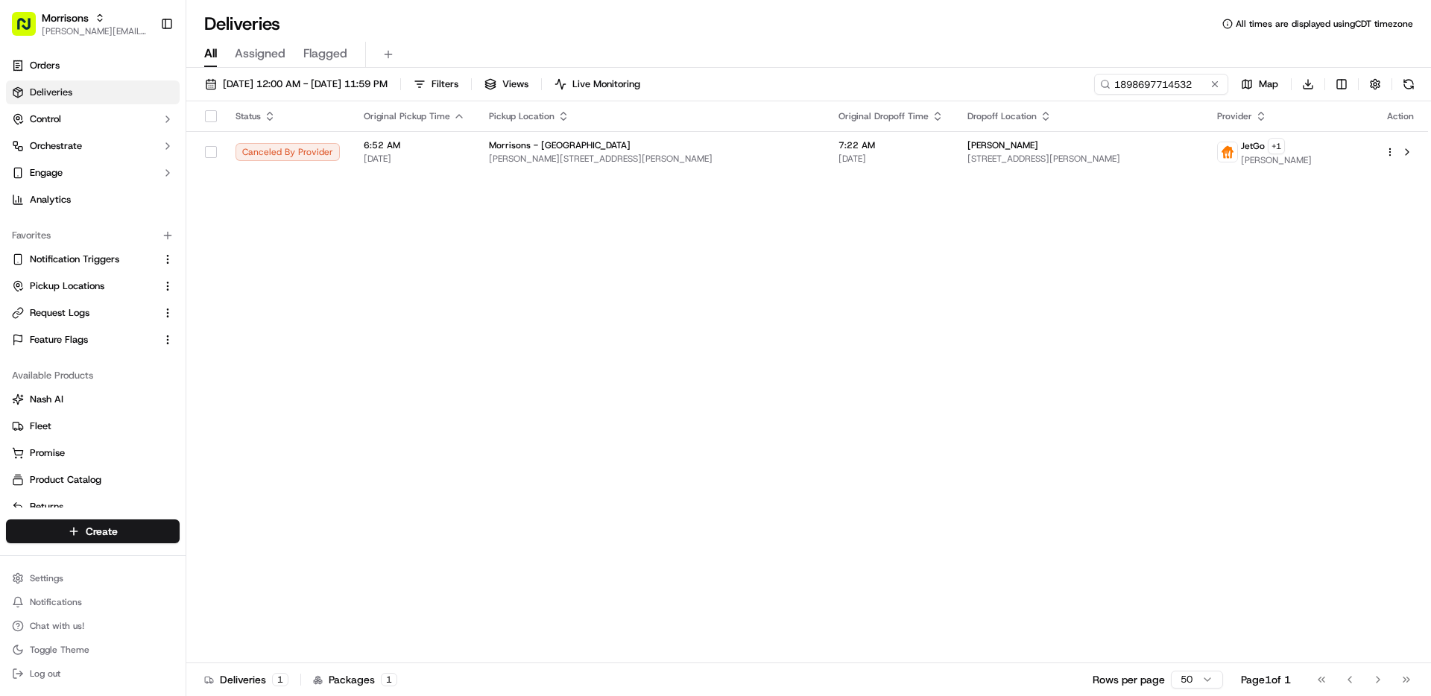
click at [1213, 85] on button at bounding box center [1215, 84] width 15 height 15
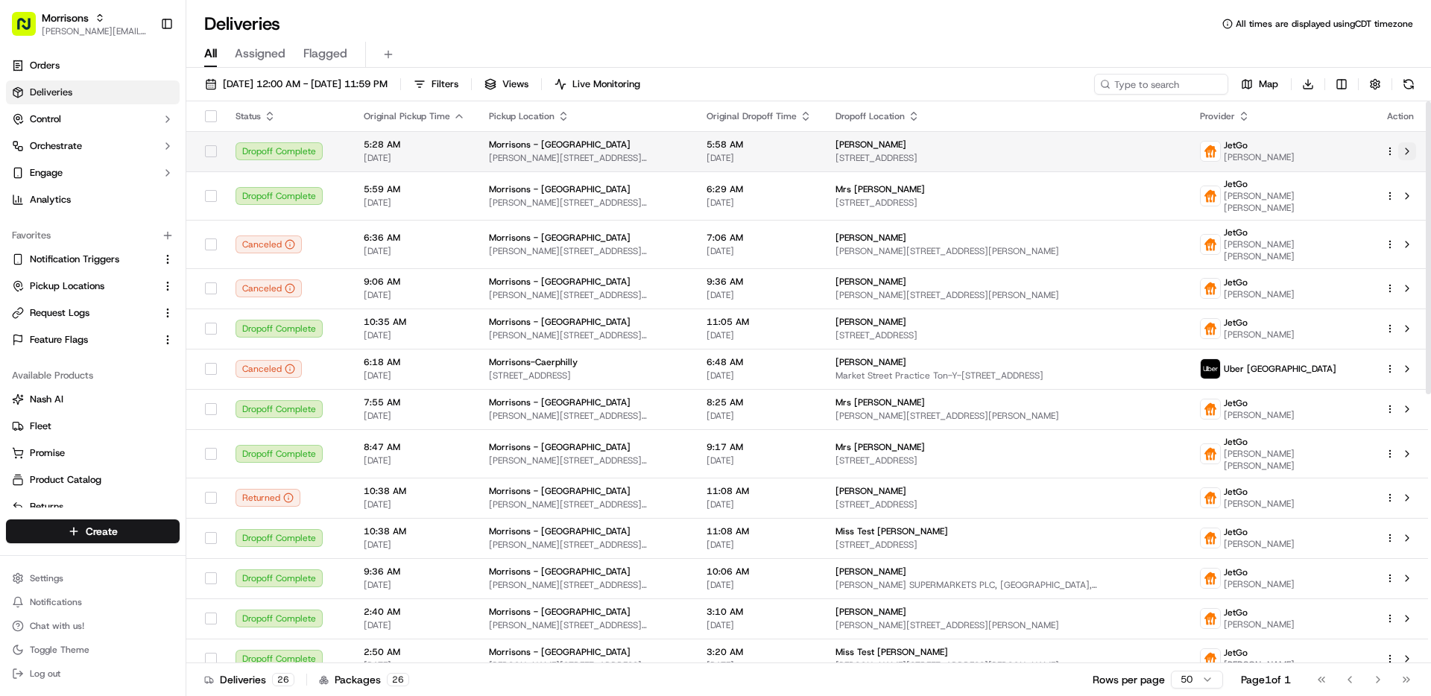
click at [1410, 156] on button at bounding box center [1407, 151] width 18 height 18
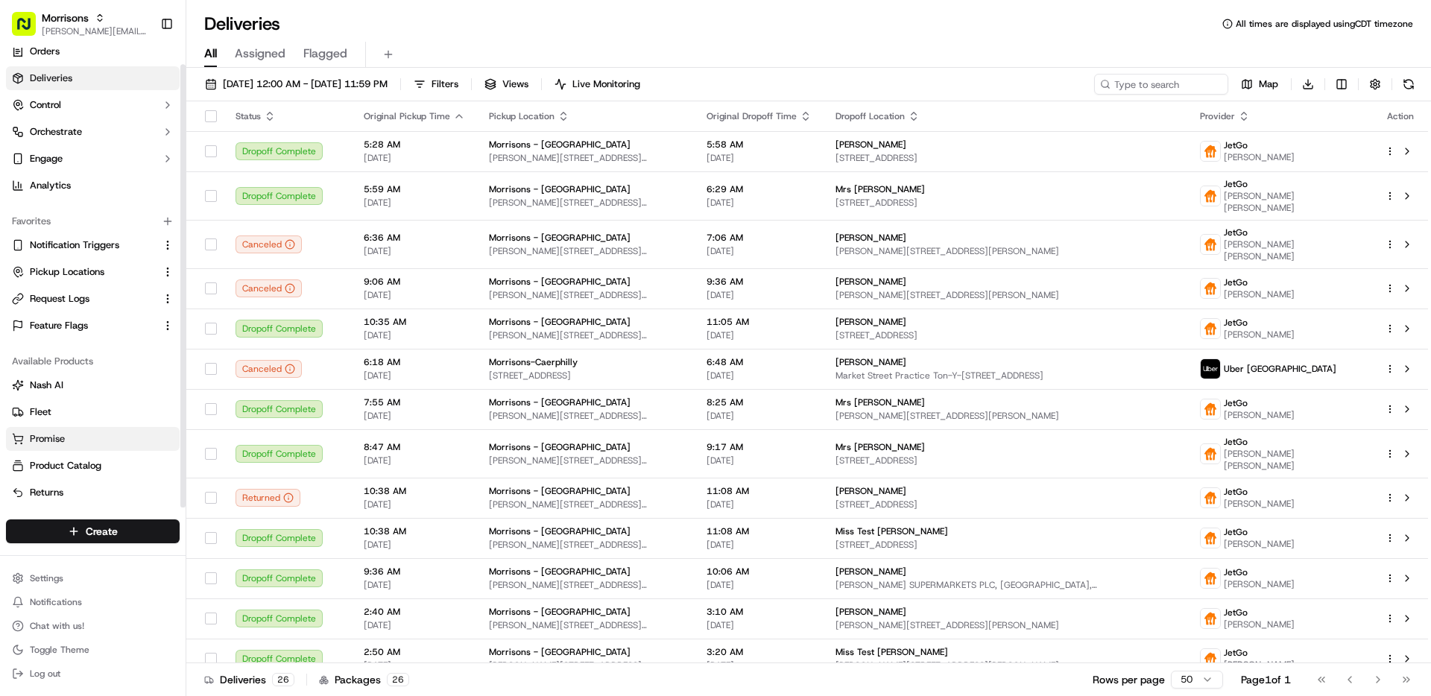
scroll to position [17, 0]
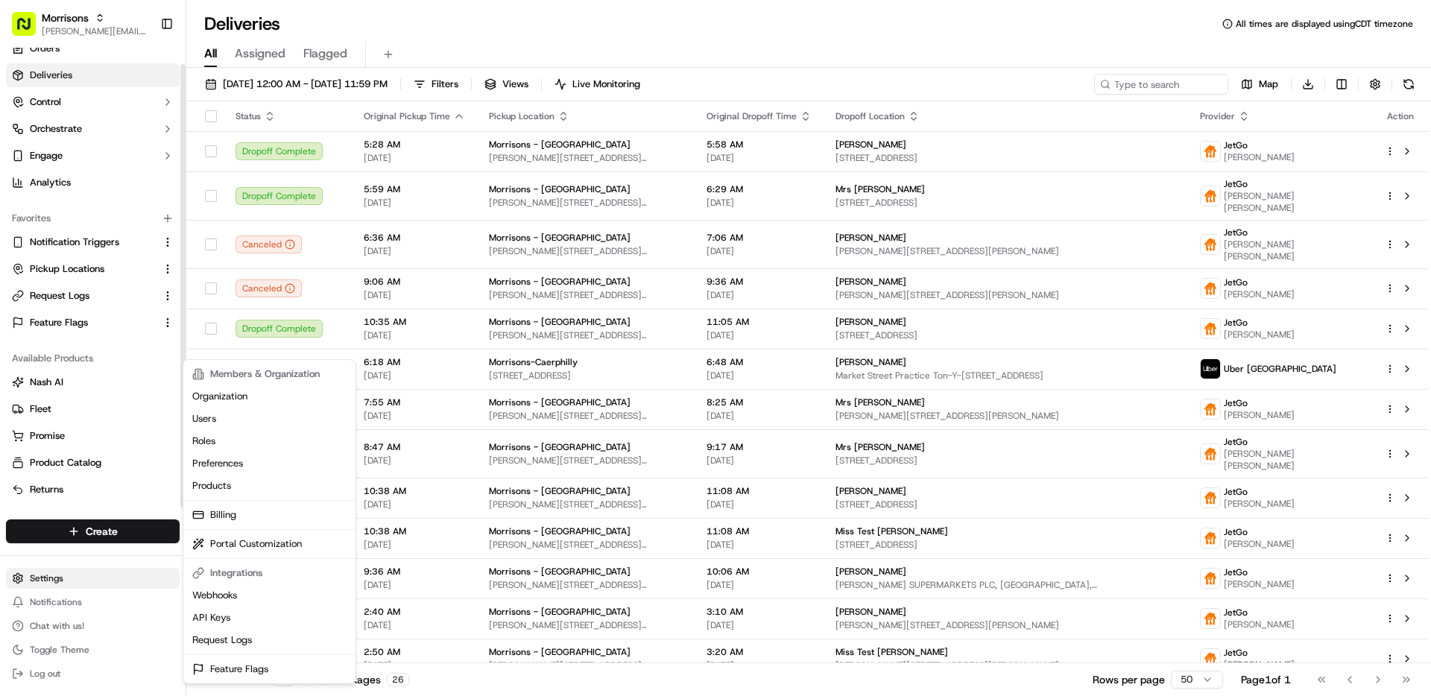
click at [83, 575] on html "Morrisons matt@usenash.com Toggle Sidebar Orders Deliveries Control Orchestrate…" at bounding box center [715, 348] width 1431 height 696
click at [259, 595] on link "Webhooks" at bounding box center [269, 595] width 166 height 22
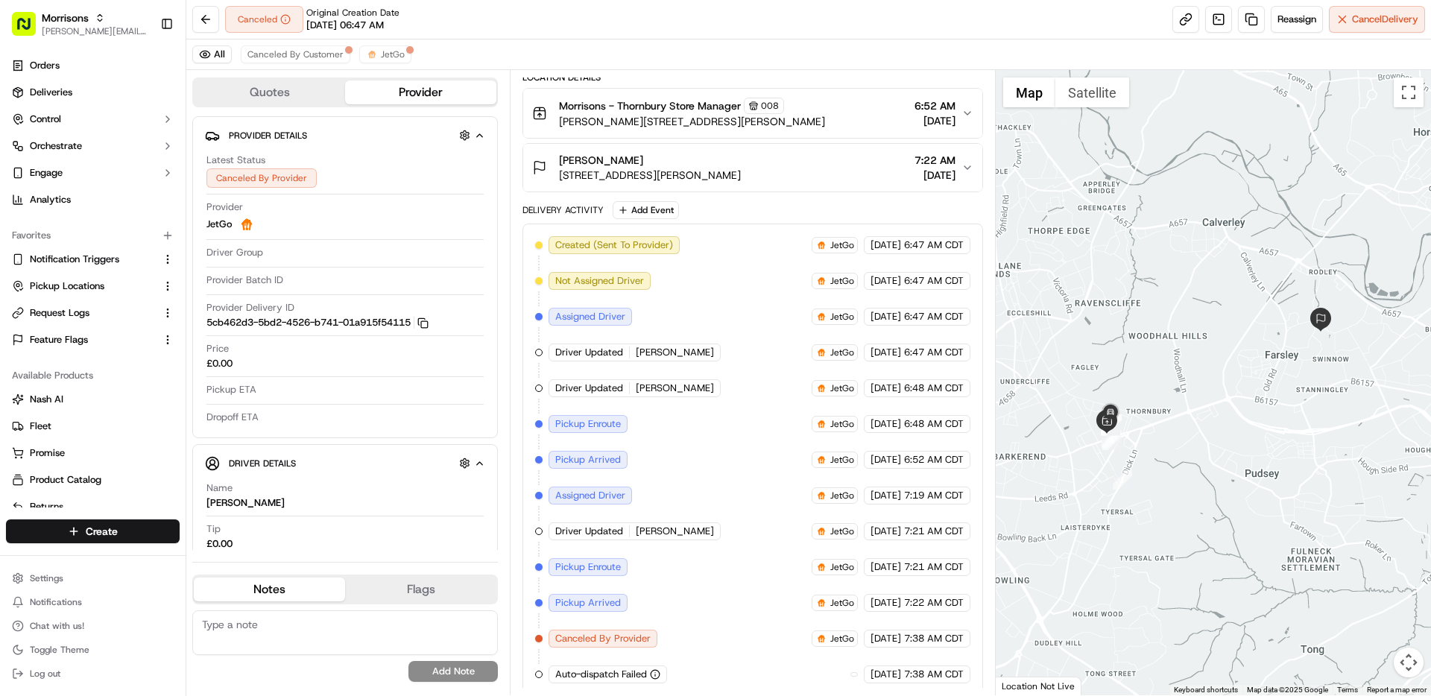
scroll to position [199, 0]
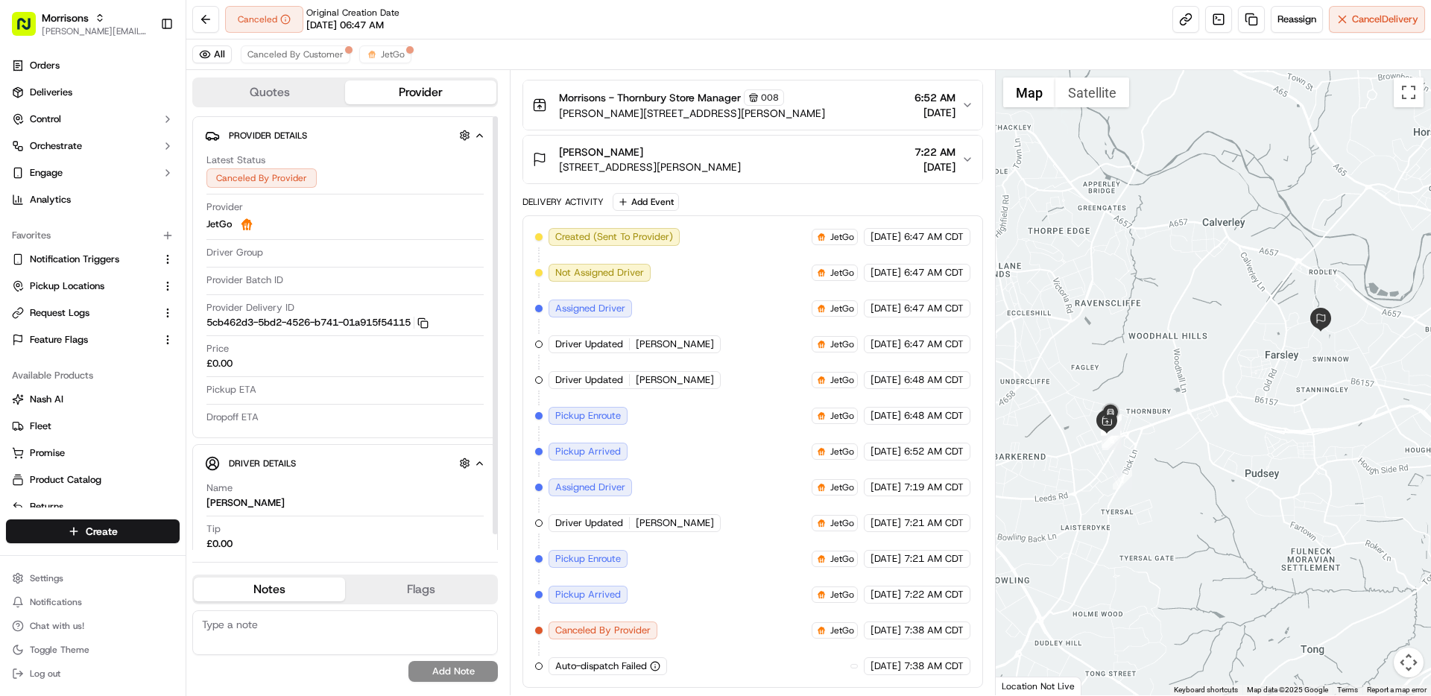
click at [393, 64] on div "All Canceled By Customer JetGo" at bounding box center [808, 55] width 1245 height 31
click at [393, 57] on span "JetGo" at bounding box center [393, 54] width 24 height 12
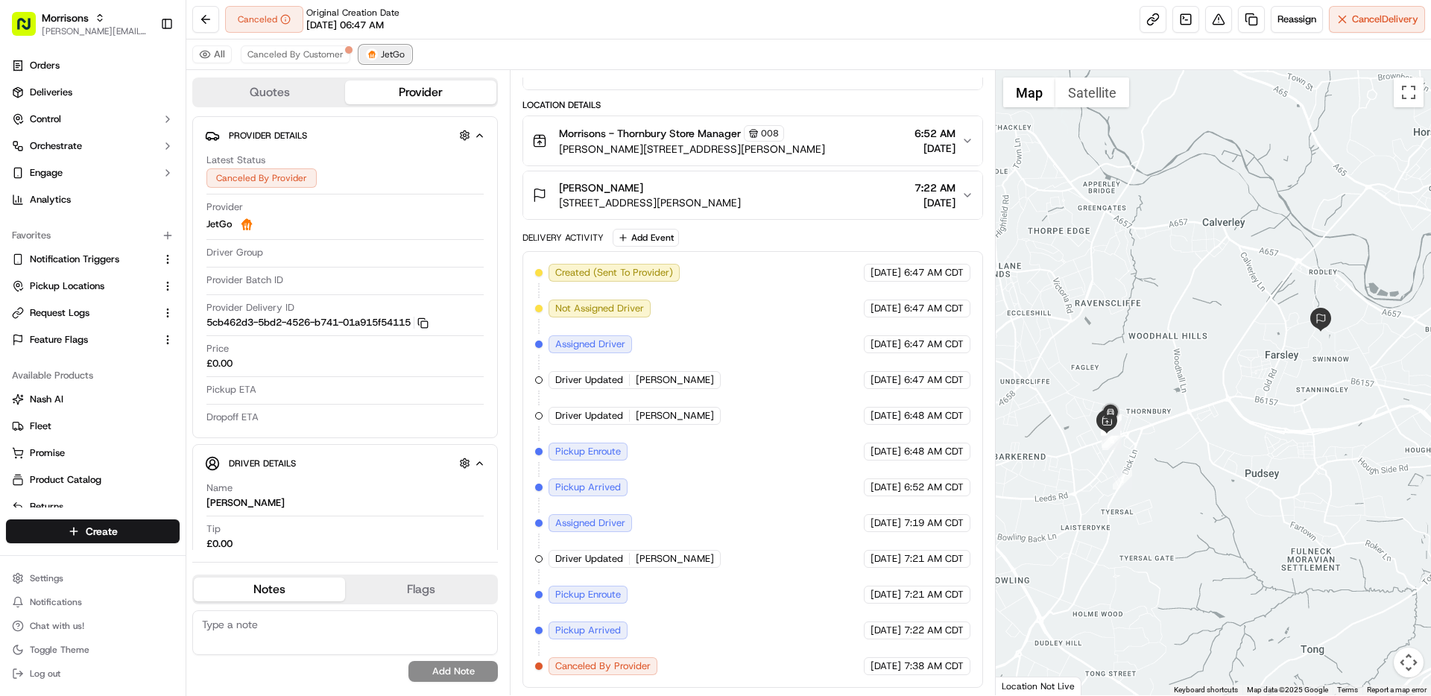
scroll to position [163, 0]
click at [318, 58] on span "Canceled By Customer" at bounding box center [295, 54] width 96 height 12
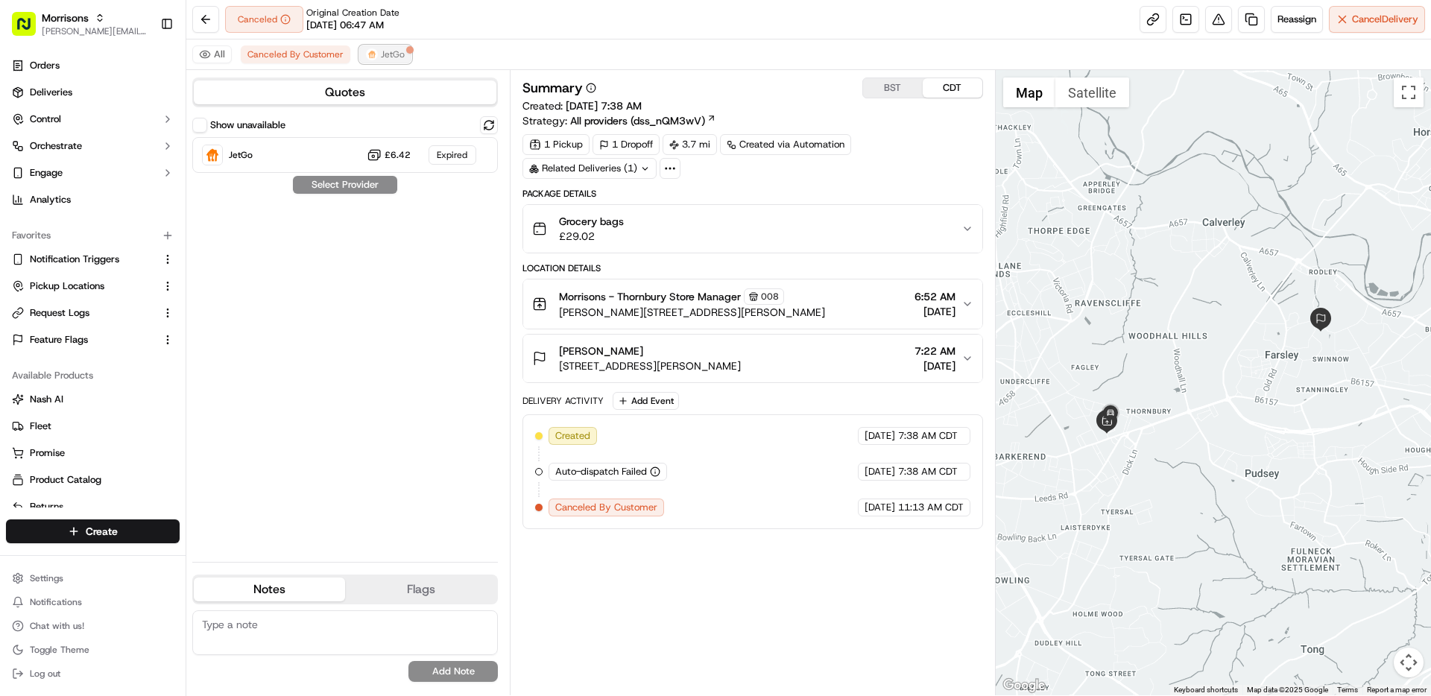
click at [377, 61] on button "JetGo" at bounding box center [385, 54] width 52 height 18
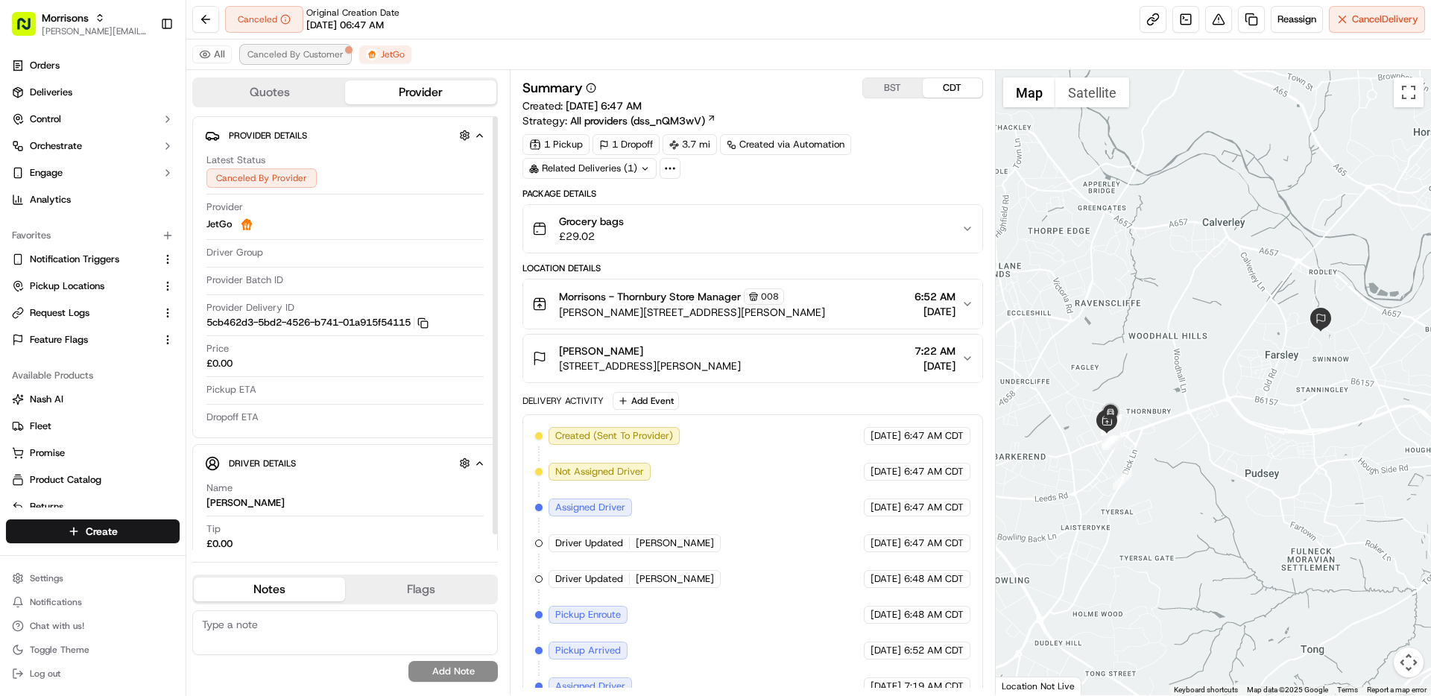
click at [309, 48] on span "Canceled By Customer" at bounding box center [295, 54] width 96 height 12
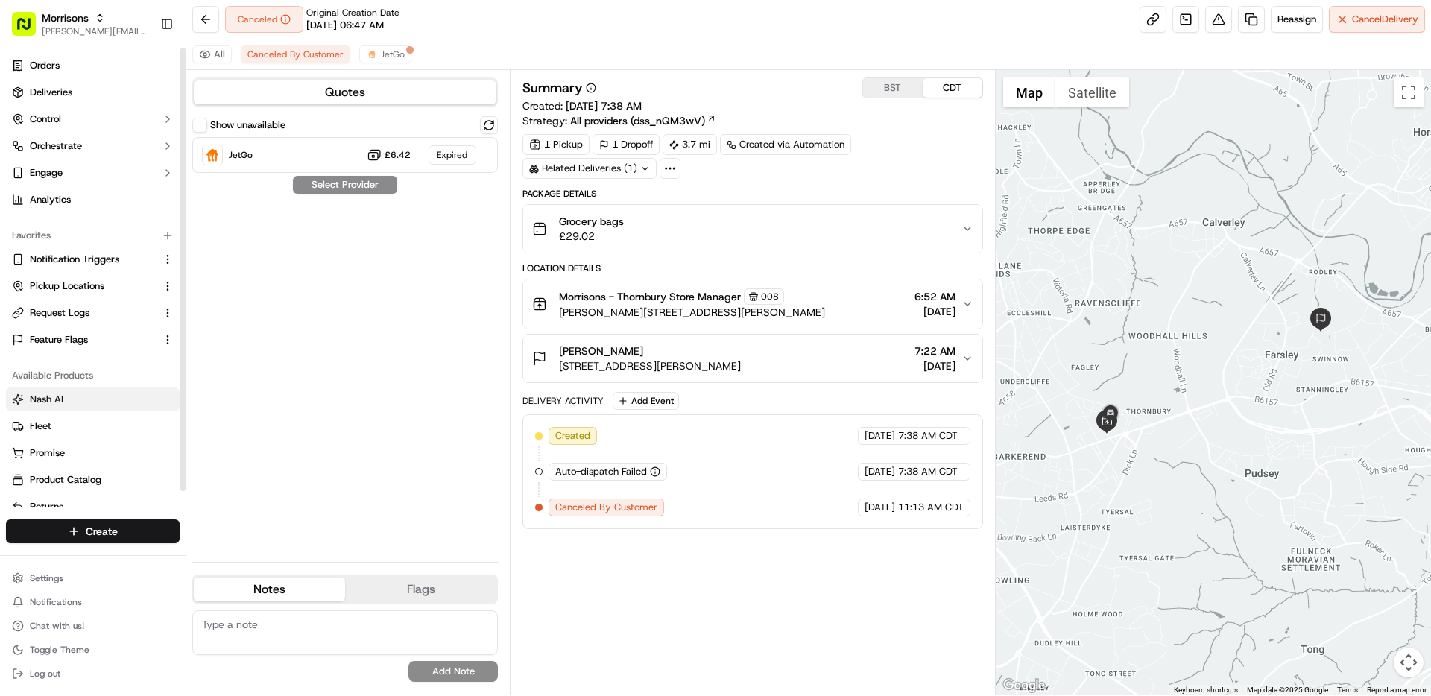
scroll to position [17, 0]
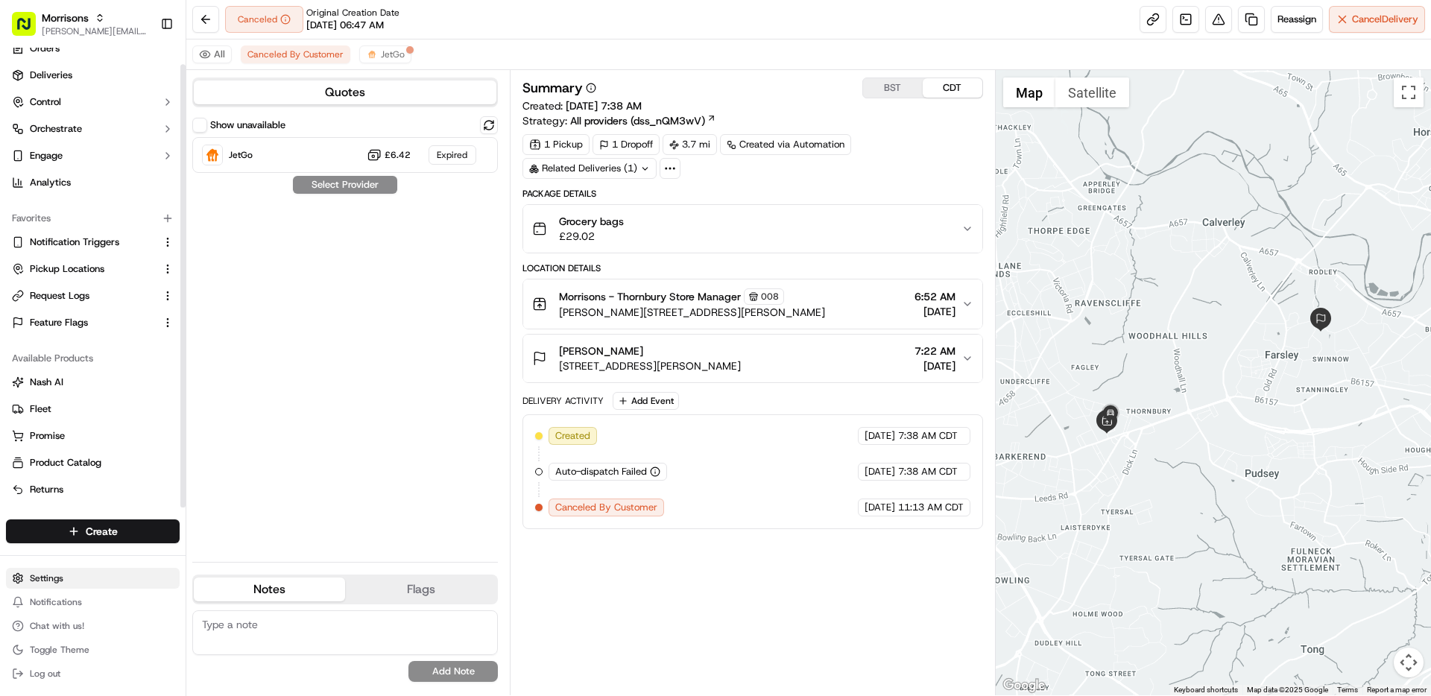
click at [60, 584] on html "Morrisons matt@usenash.com Toggle Sidebar Orders Deliveries Control Orchestrate…" at bounding box center [715, 348] width 1431 height 696
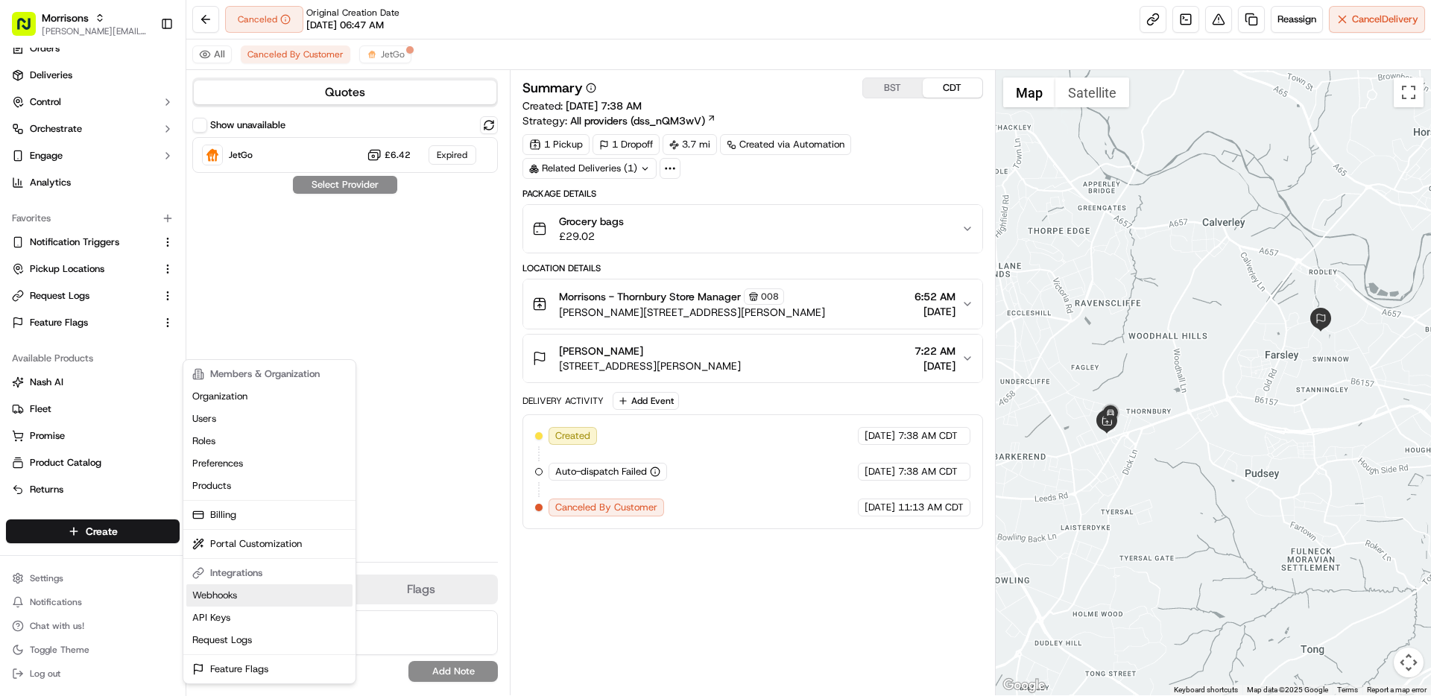
click at [242, 593] on link "Webhooks" at bounding box center [269, 595] width 166 height 22
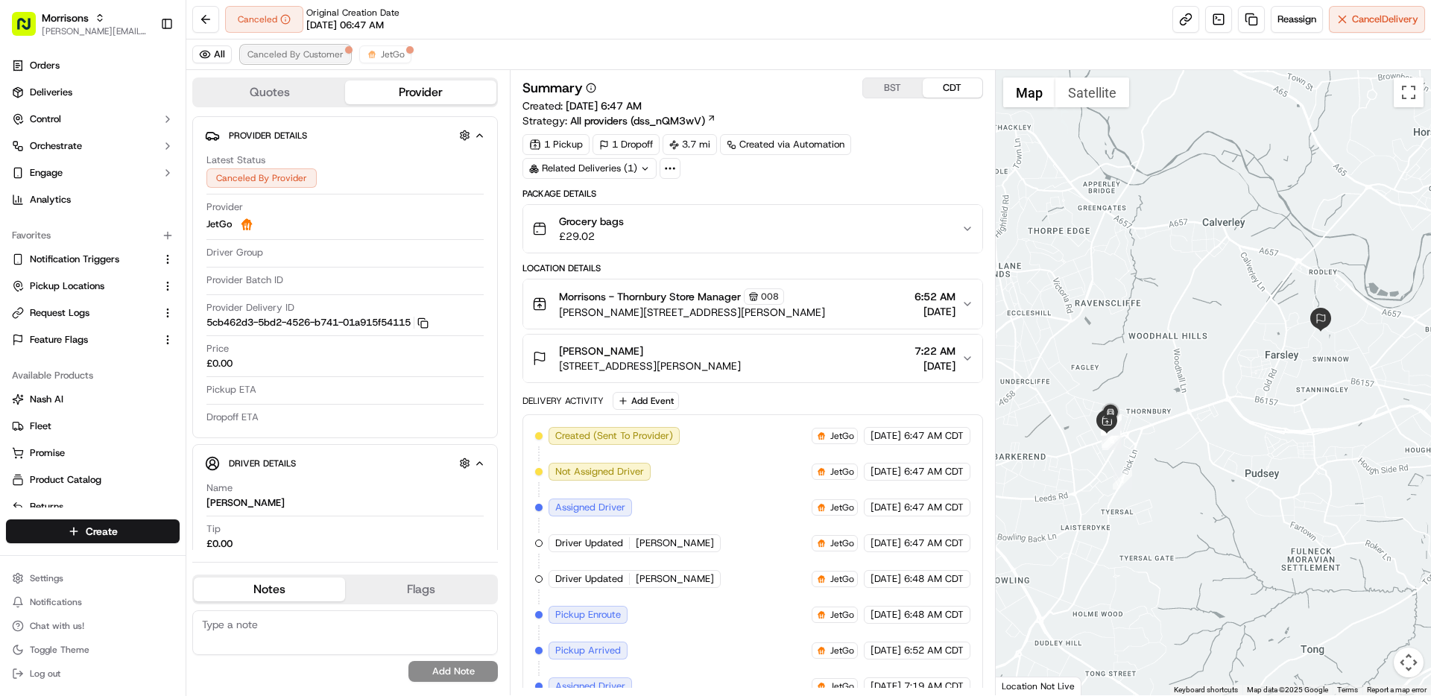
click at [321, 57] on span "Canceled By Customer" at bounding box center [295, 54] width 96 height 12
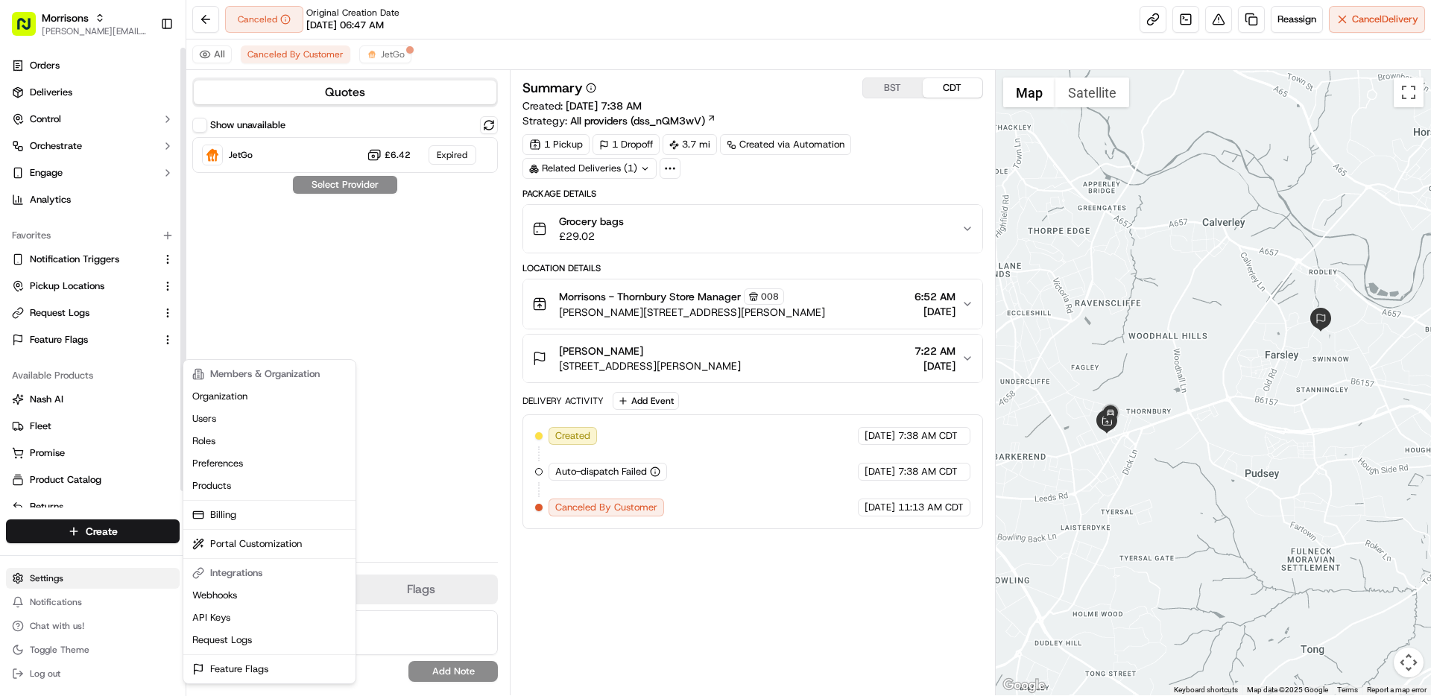
click at [80, 573] on html "Morrisons matt@usenash.com Toggle Sidebar Orders Deliveries Control Orchestrate…" at bounding box center [715, 348] width 1431 height 696
click at [245, 602] on link "Webhooks" at bounding box center [269, 595] width 166 height 22
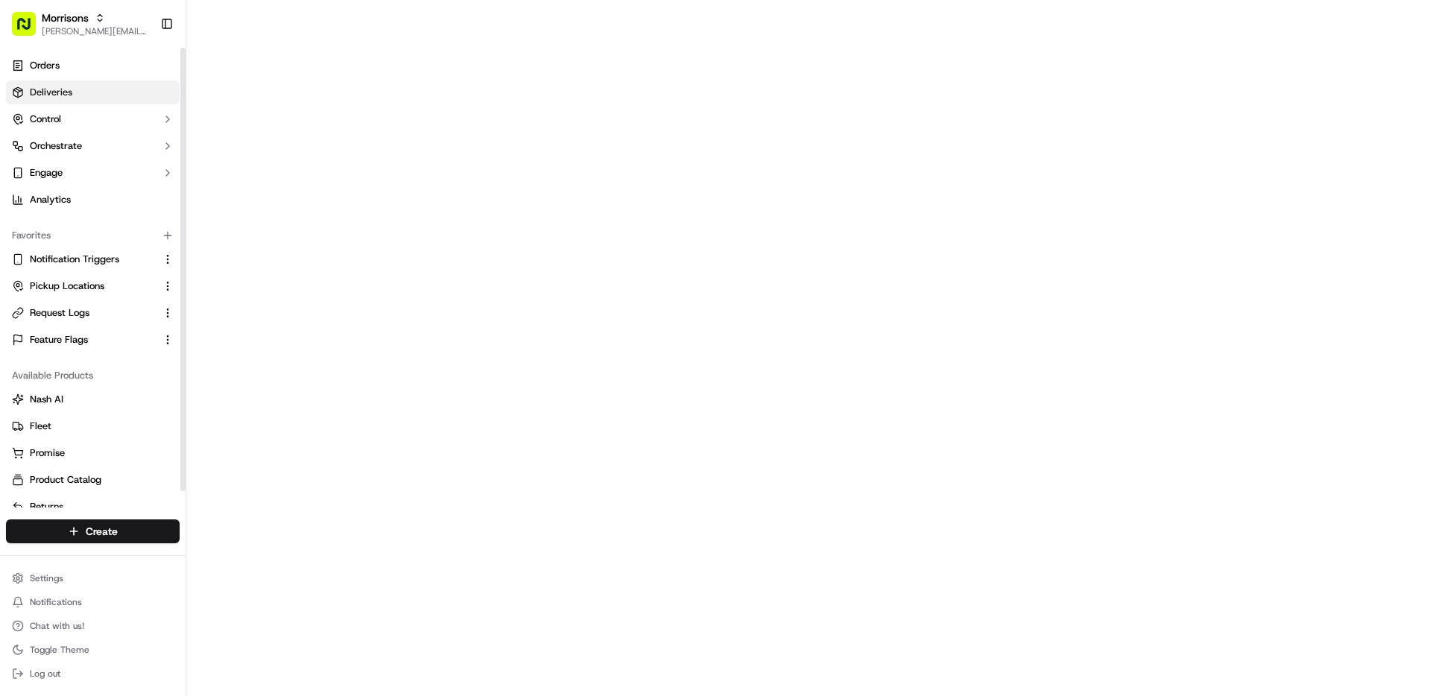
click at [86, 88] on link "Deliveries" at bounding box center [93, 93] width 174 height 24
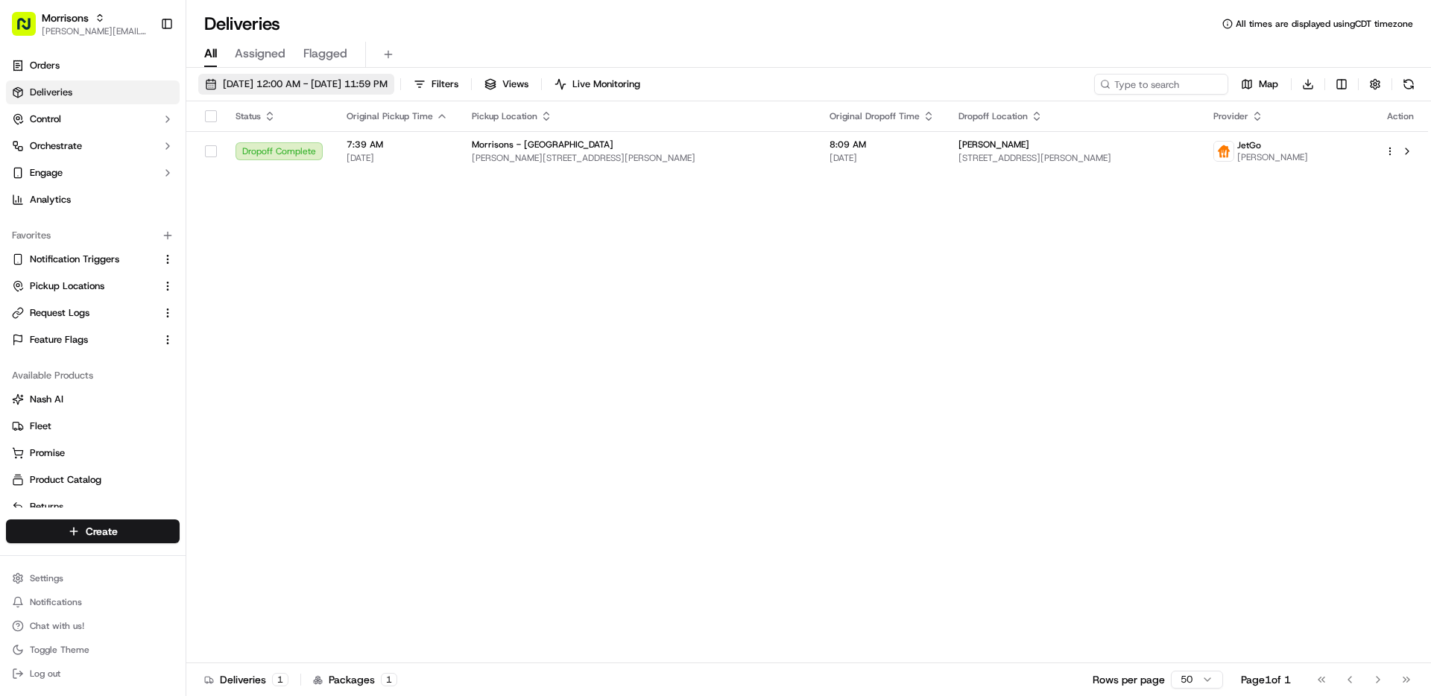
click at [376, 88] on span "09/16/2025 12:00 AM - 09/16/2025 11:59 PM" at bounding box center [305, 84] width 165 height 13
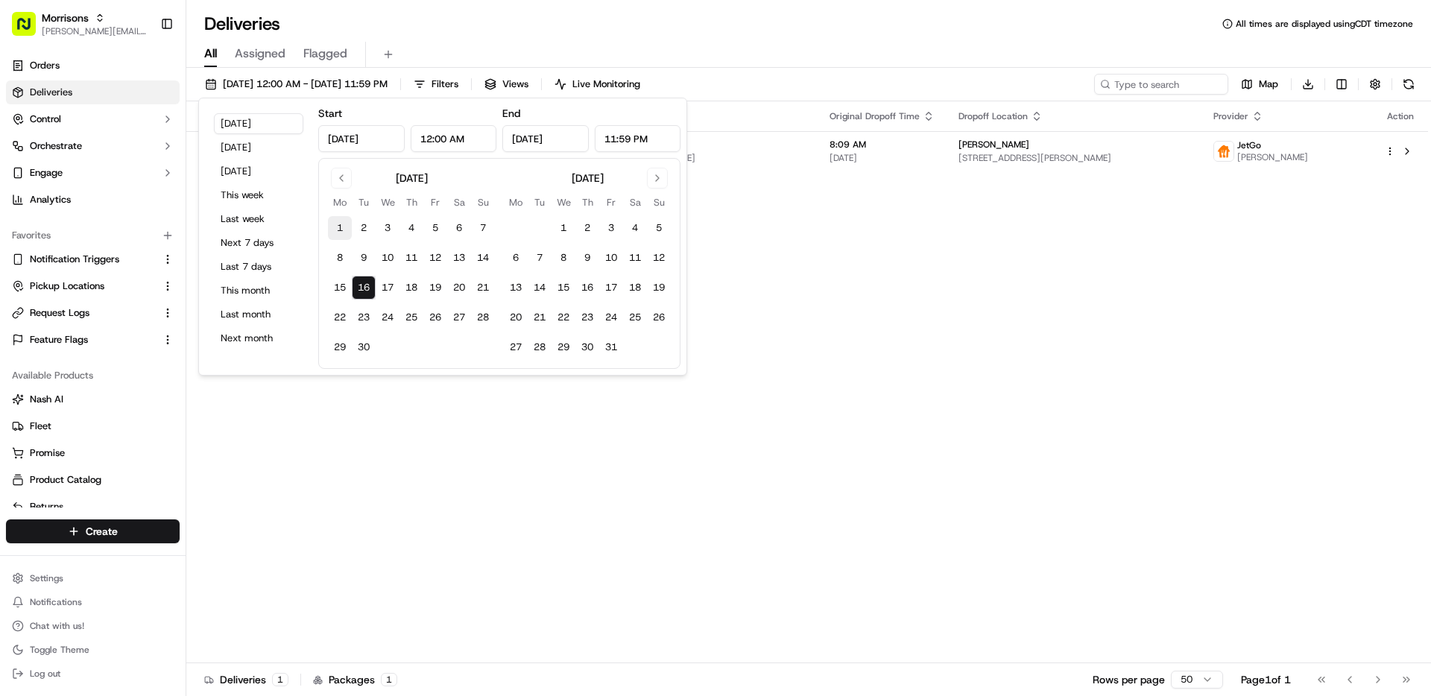
click at [343, 225] on button "1" at bounding box center [340, 228] width 24 height 24
type input "Sep 1, 2025"
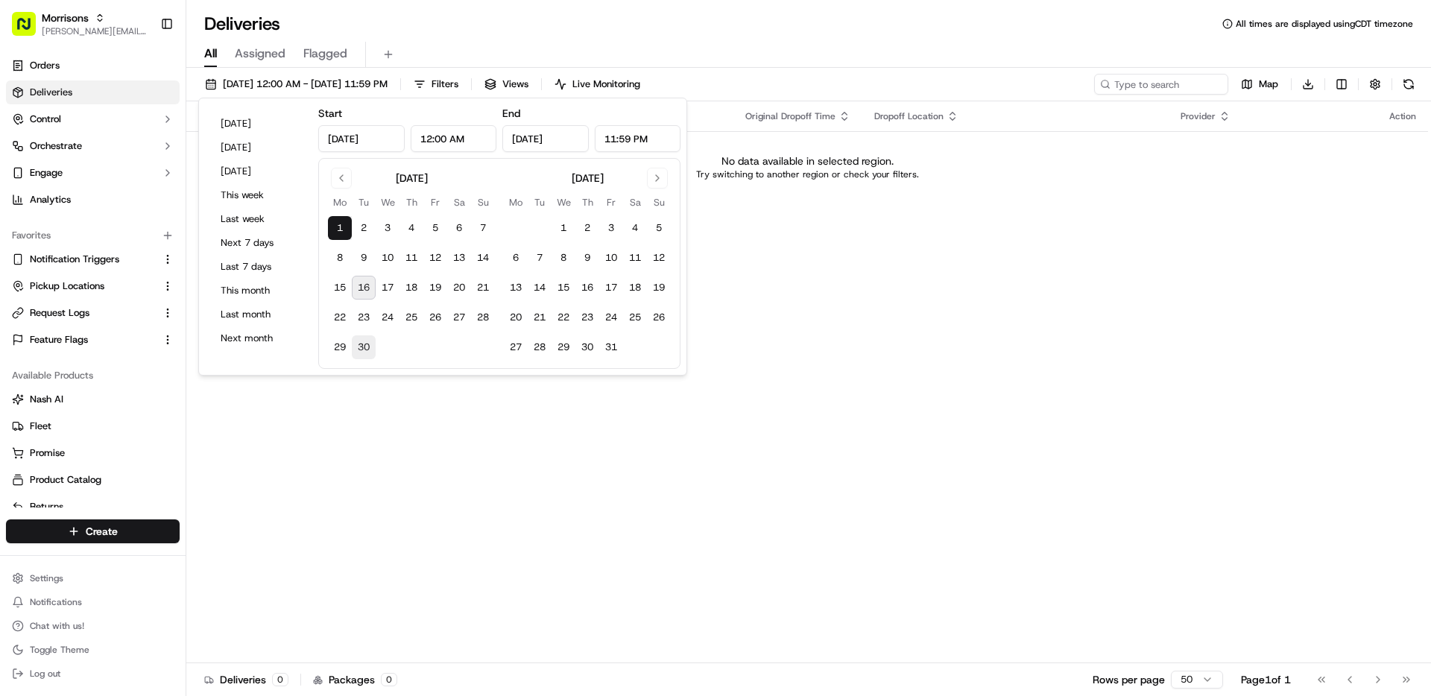
click at [365, 341] on button "30" at bounding box center [364, 347] width 24 height 24
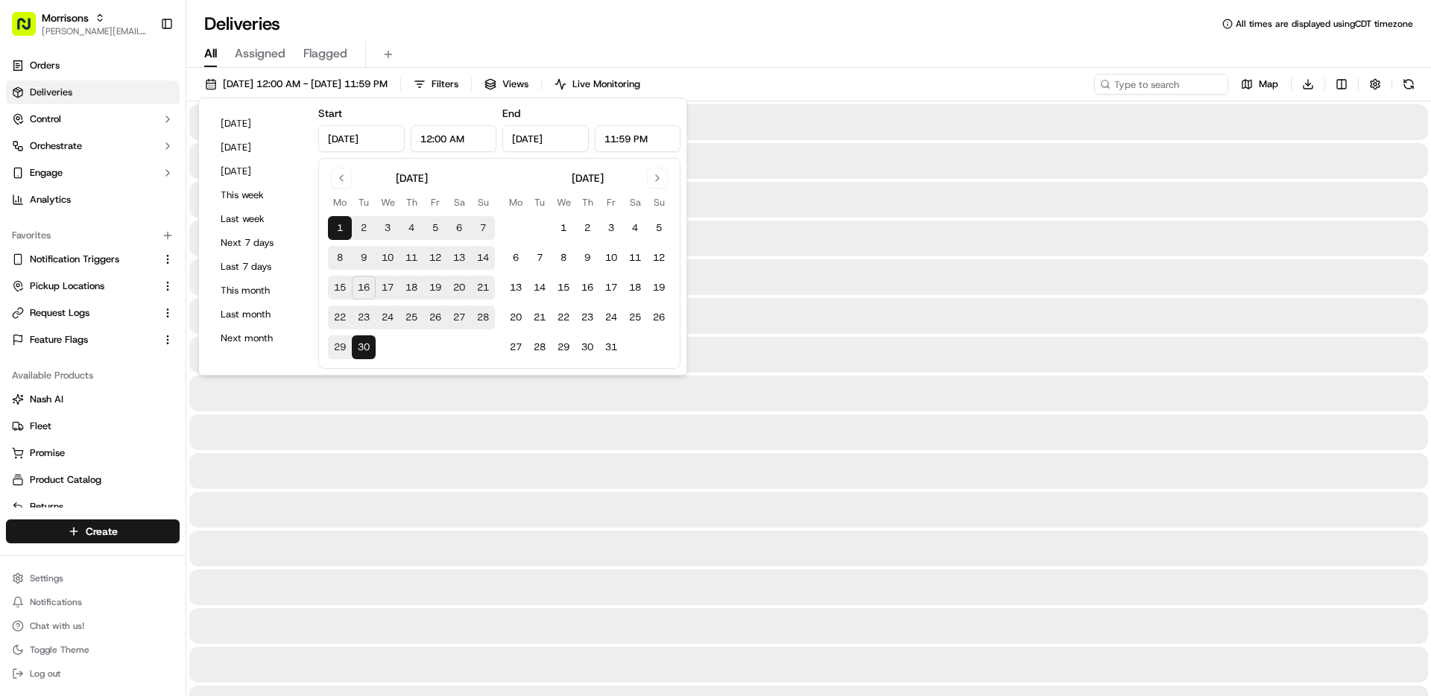
type input "Sep 30, 2025"
click at [834, 20] on div "Deliveries All times are displayed using CDT timezone" at bounding box center [808, 24] width 1245 height 24
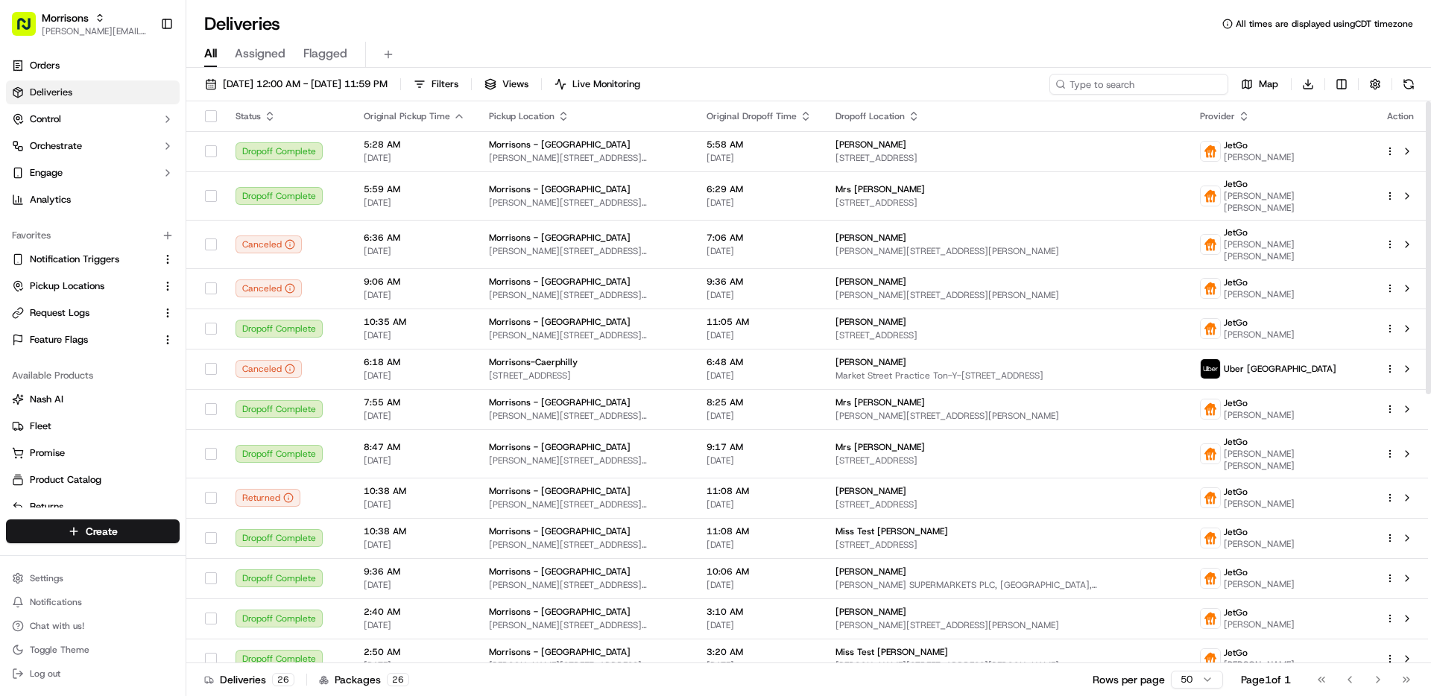
click at [1144, 89] on input at bounding box center [1139, 84] width 179 height 21
paste input "1898697714532"
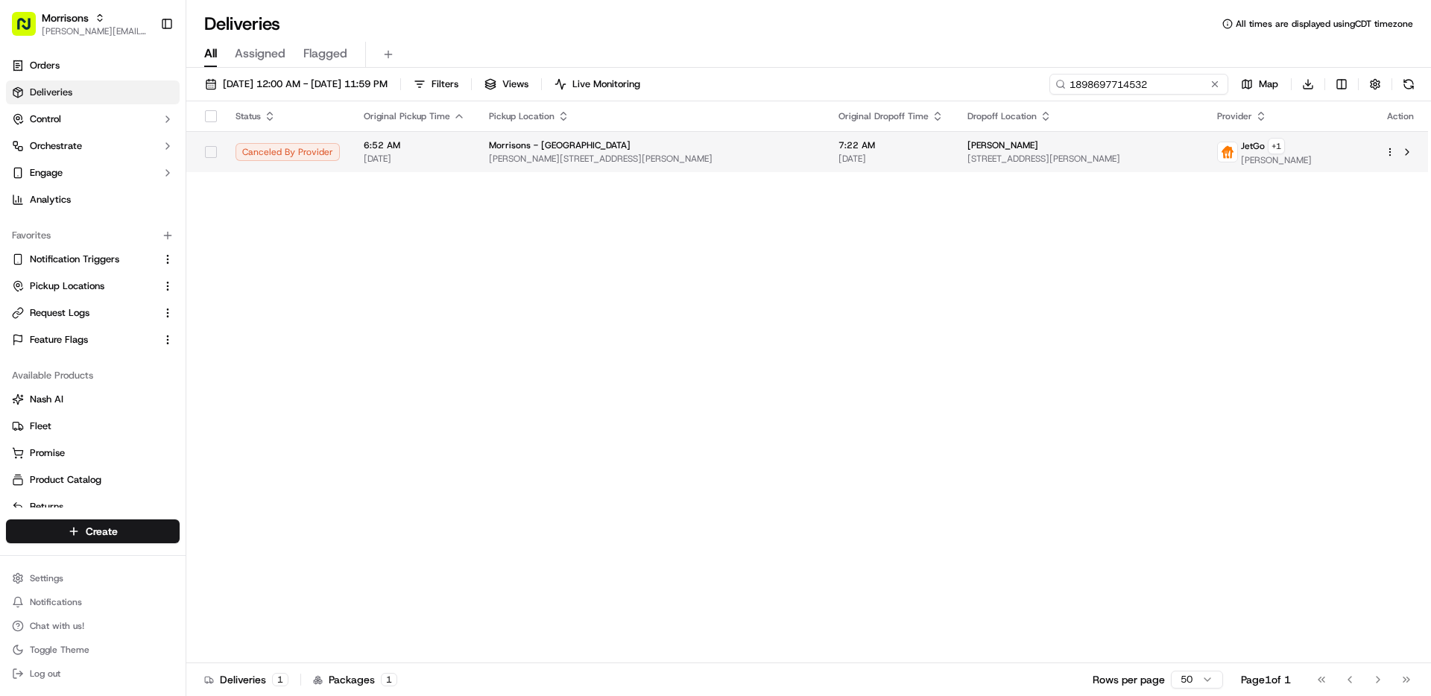
type input "1898697714532"
click at [1387, 151] on html "Morrisons matt@usenash.com Toggle Sidebar Orders Deliveries Control Orchestrate…" at bounding box center [715, 348] width 1431 height 696
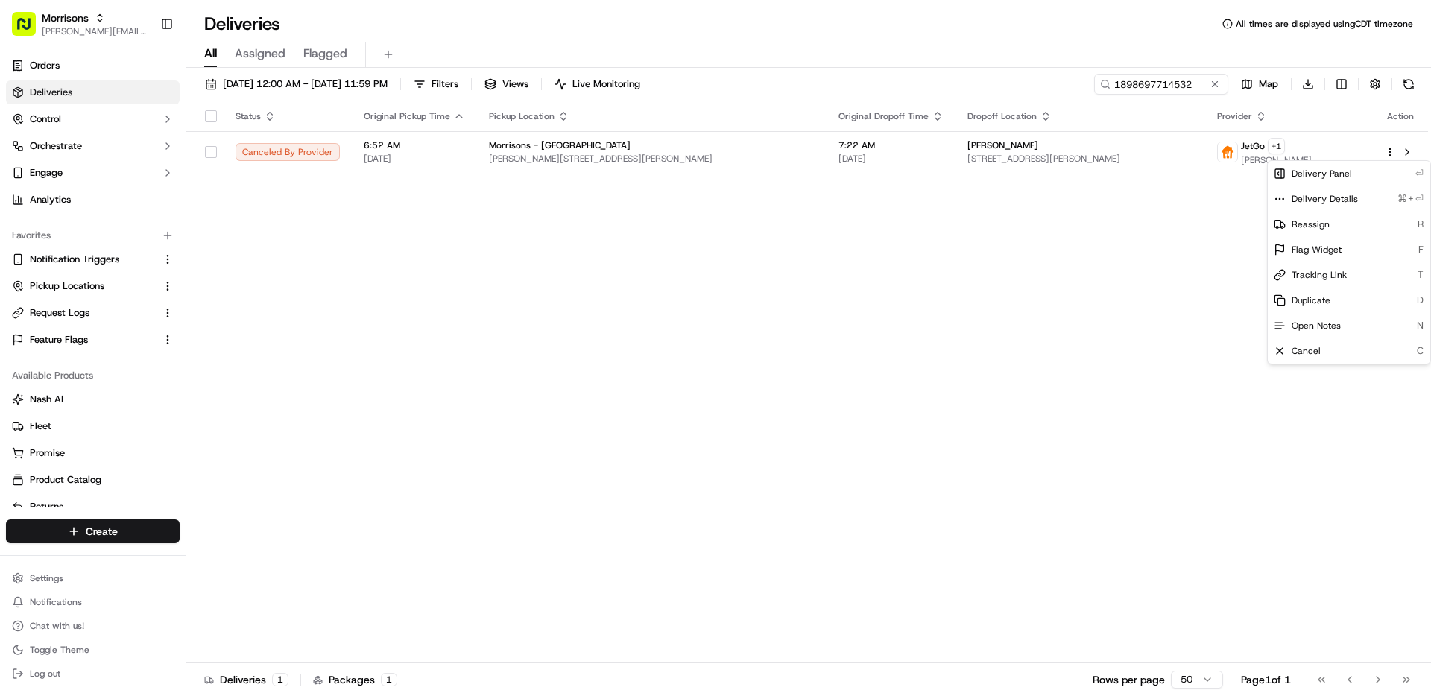
click at [1087, 212] on html "Morrisons matt@usenash.com Toggle Sidebar Orders Deliveries Control Orchestrate…" at bounding box center [715, 348] width 1431 height 696
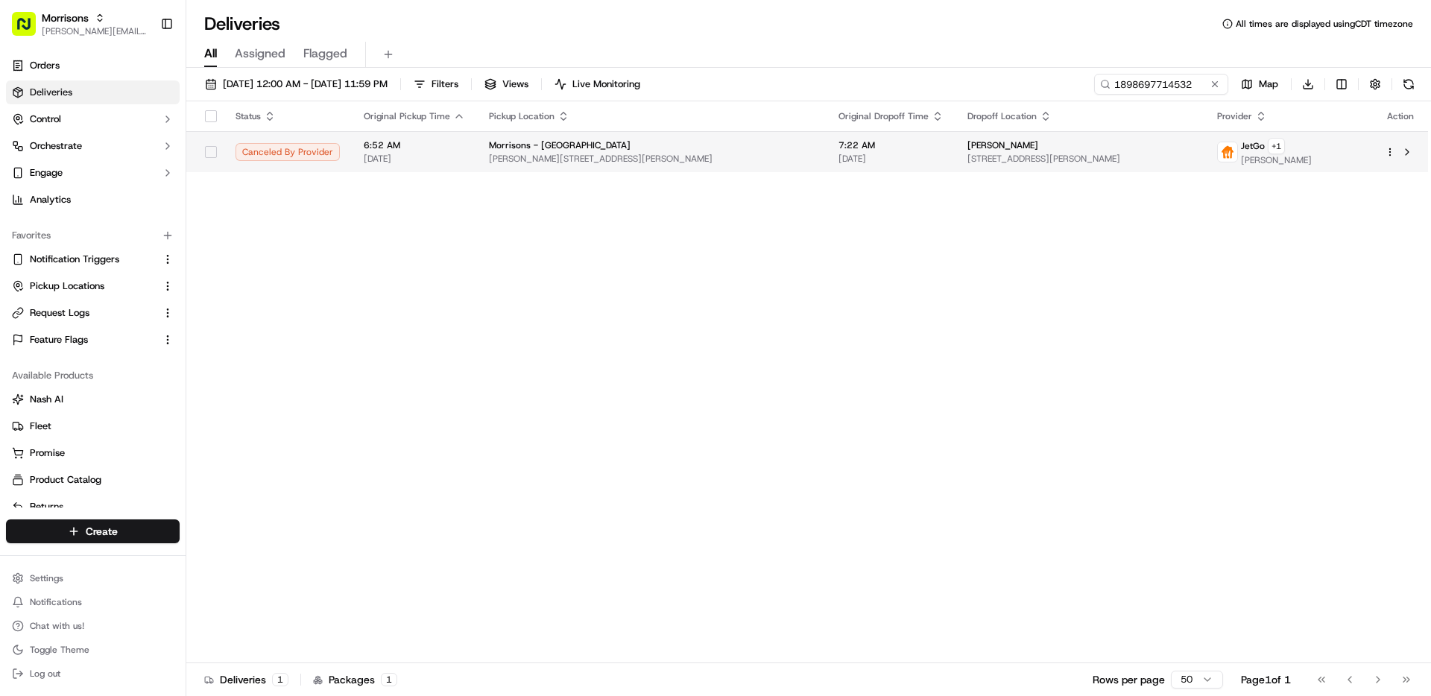
click at [1113, 163] on span "34 Broom Mills Rd, Farsley, Pudsey LS28 5GR, UK" at bounding box center [1081, 159] width 226 height 12
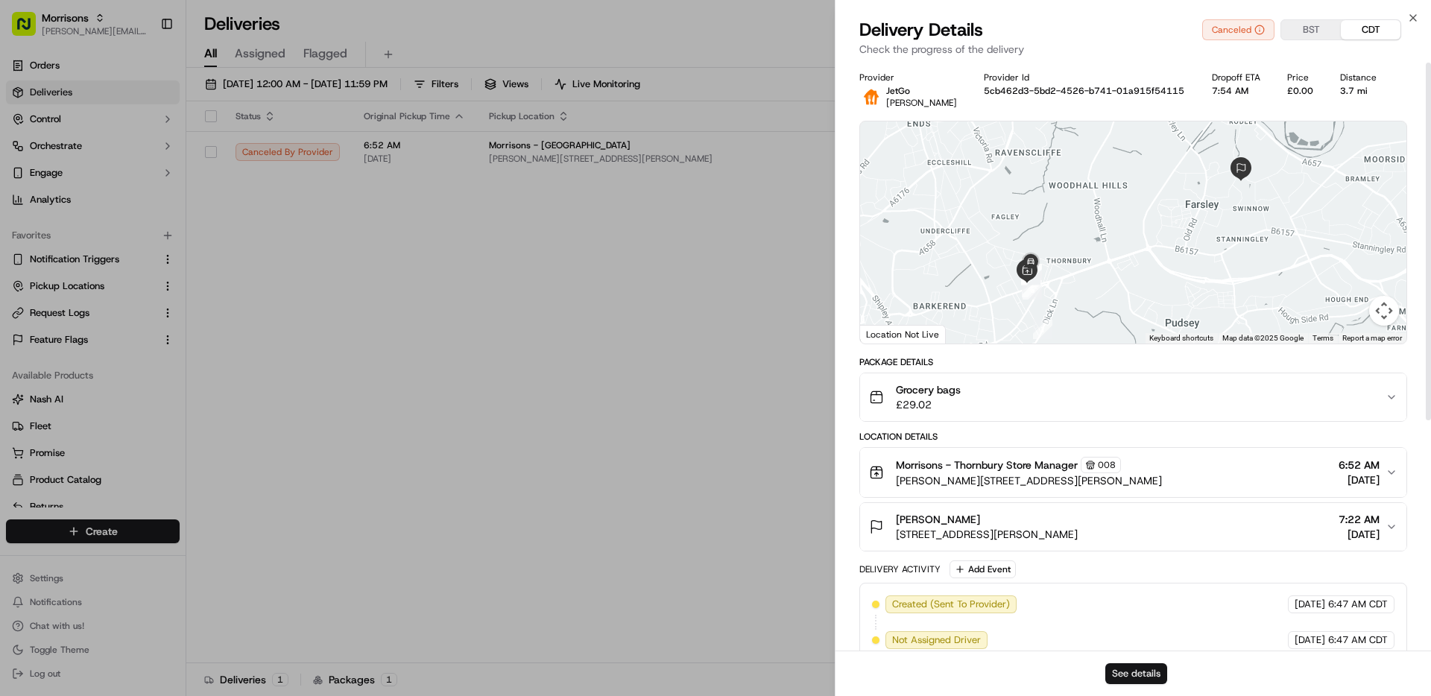
click at [1147, 672] on button "See details" at bounding box center [1137, 673] width 62 height 21
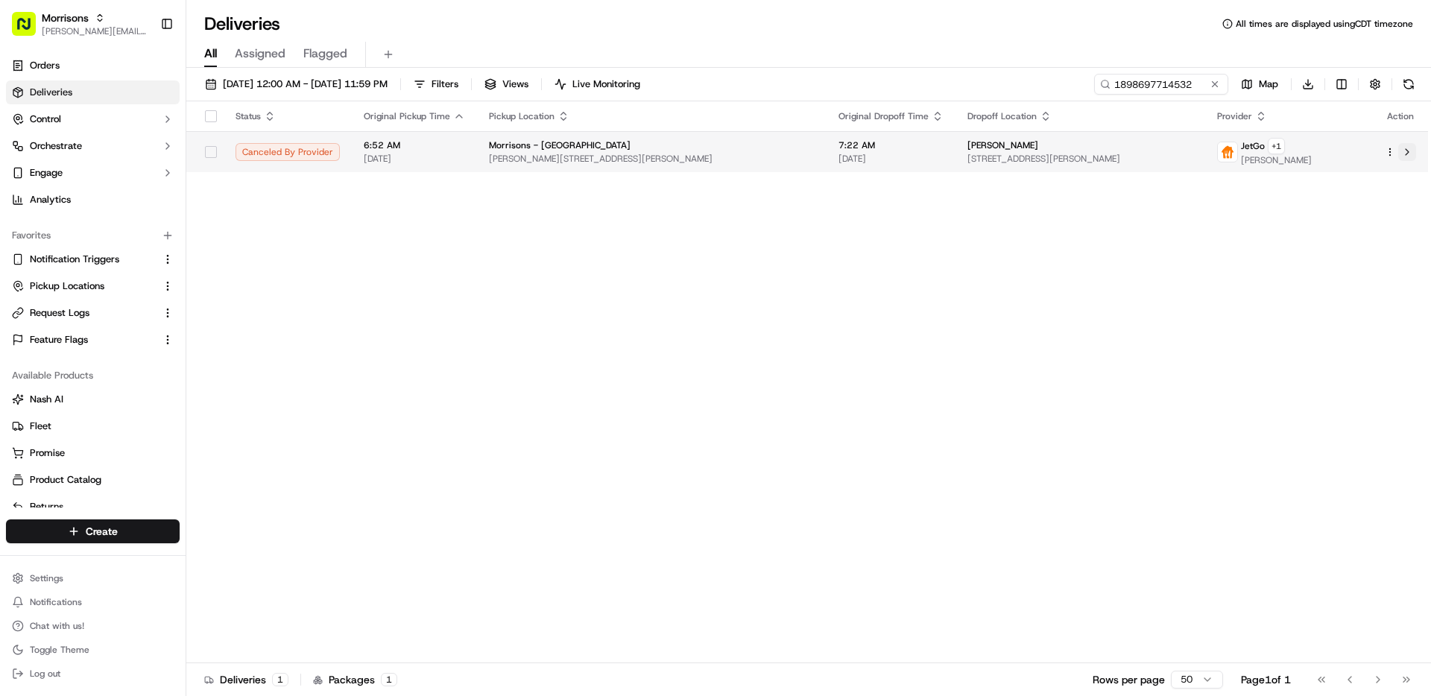
click at [1409, 153] on button at bounding box center [1407, 152] width 18 height 18
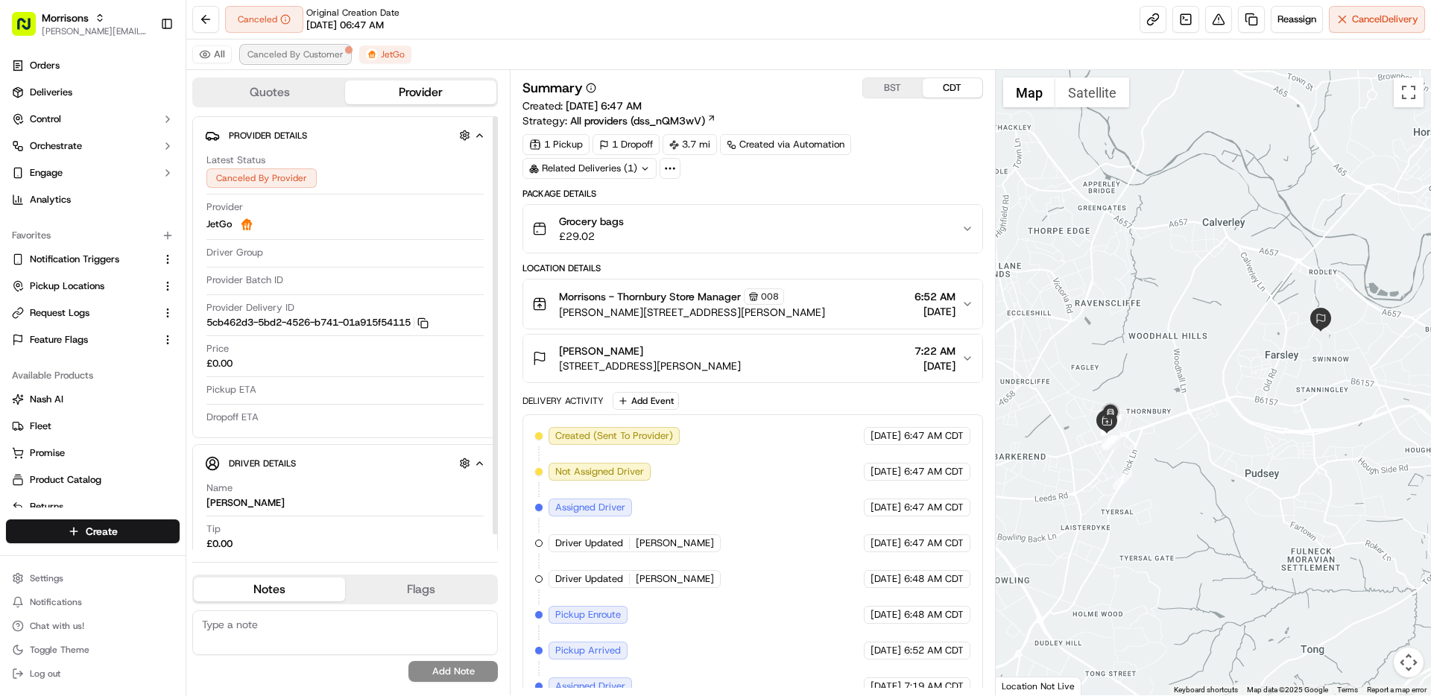
click at [269, 54] on span "Canceled By Customer" at bounding box center [295, 54] width 96 height 12
click at [299, 57] on span "Canceled By Customer" at bounding box center [295, 54] width 96 height 12
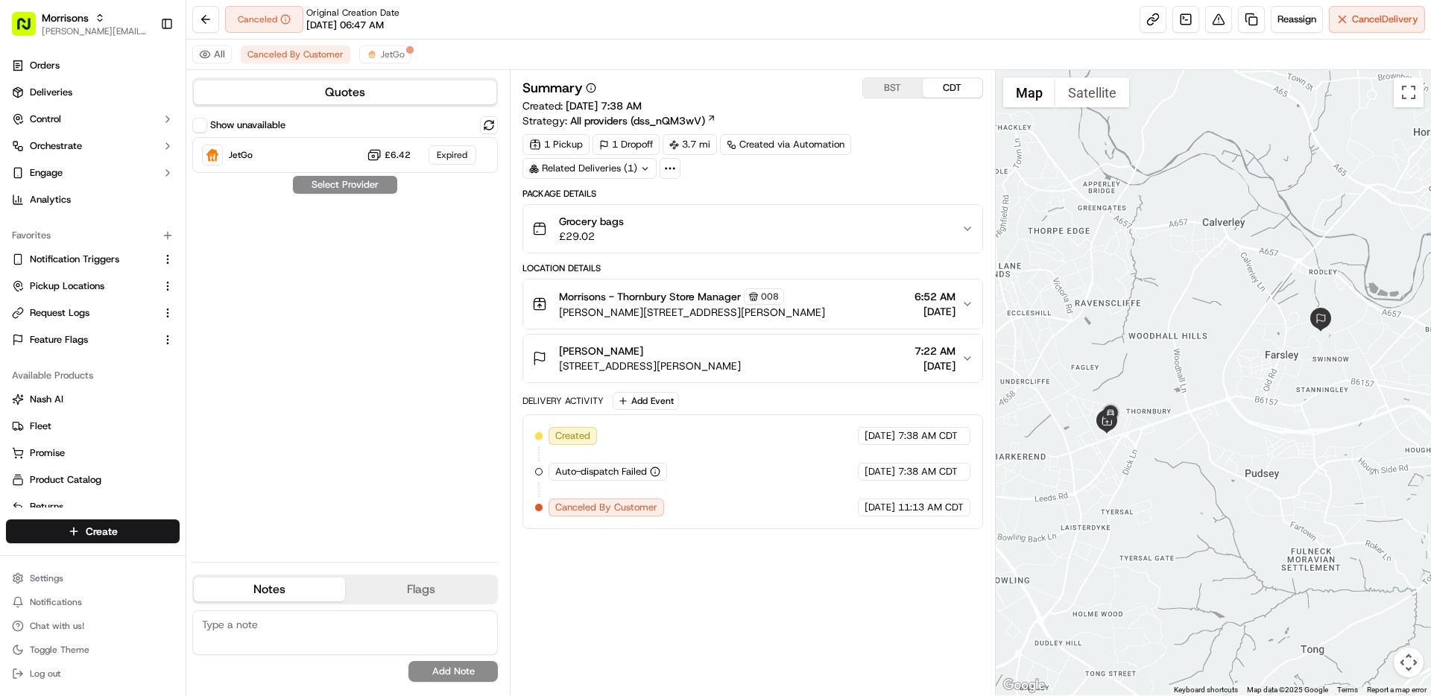
click at [892, 92] on button "BST" at bounding box center [893, 87] width 60 height 19
click at [388, 59] on span "JetGo" at bounding box center [393, 54] width 24 height 12
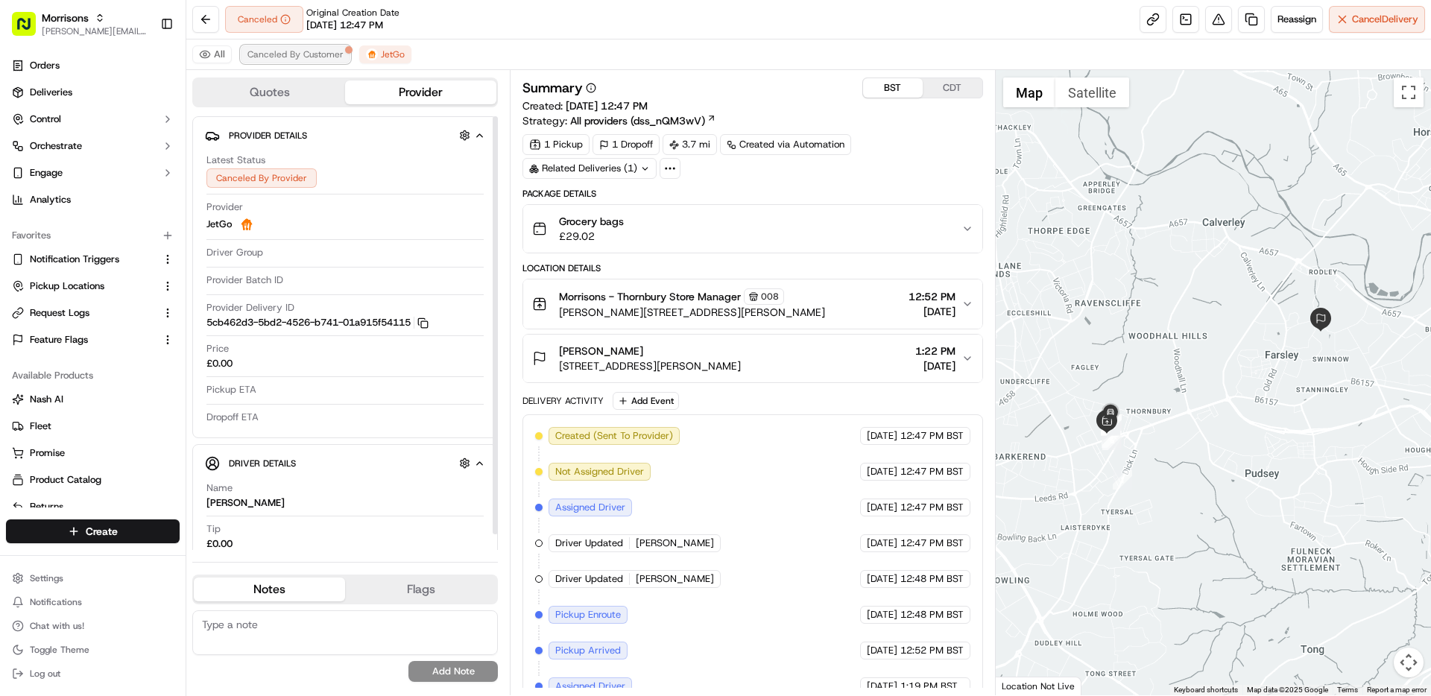
click at [318, 56] on span "Canceled By Customer" at bounding box center [295, 54] width 96 height 12
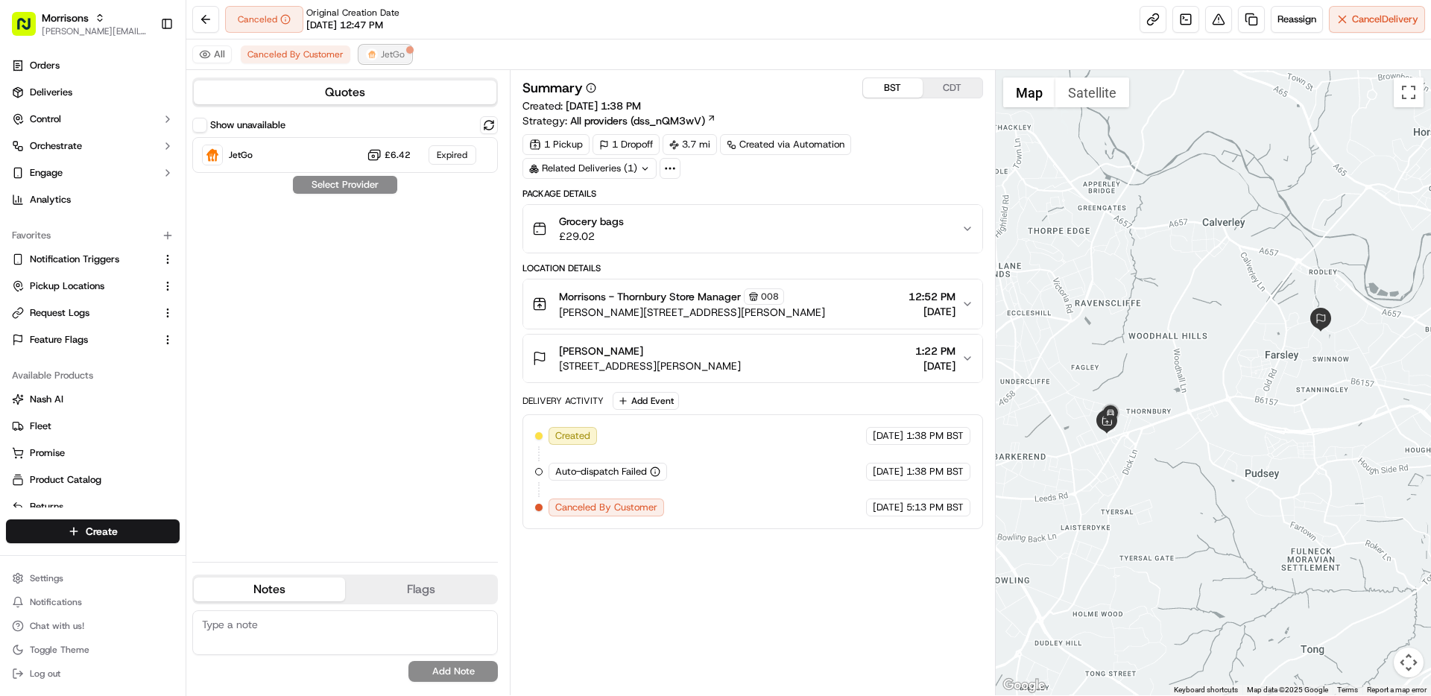
click at [402, 62] on button "JetGo" at bounding box center [385, 54] width 52 height 18
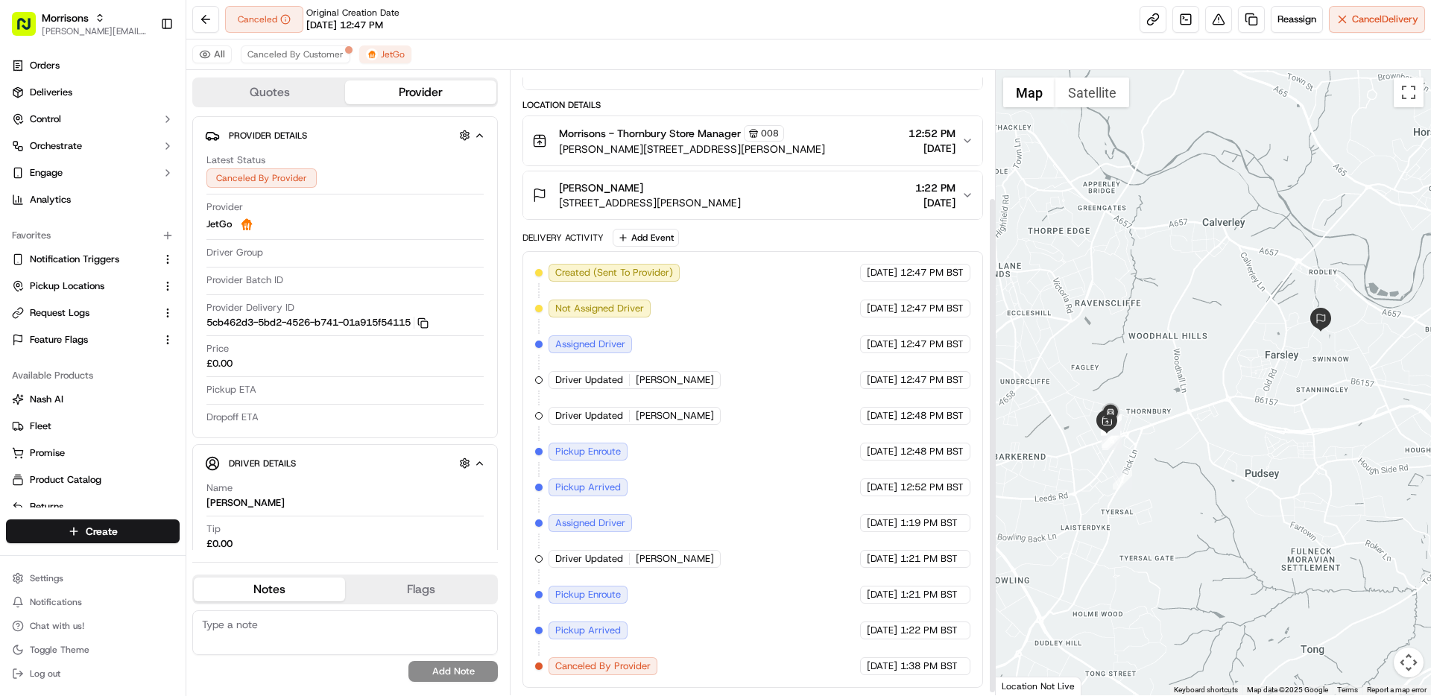
scroll to position [160, 0]
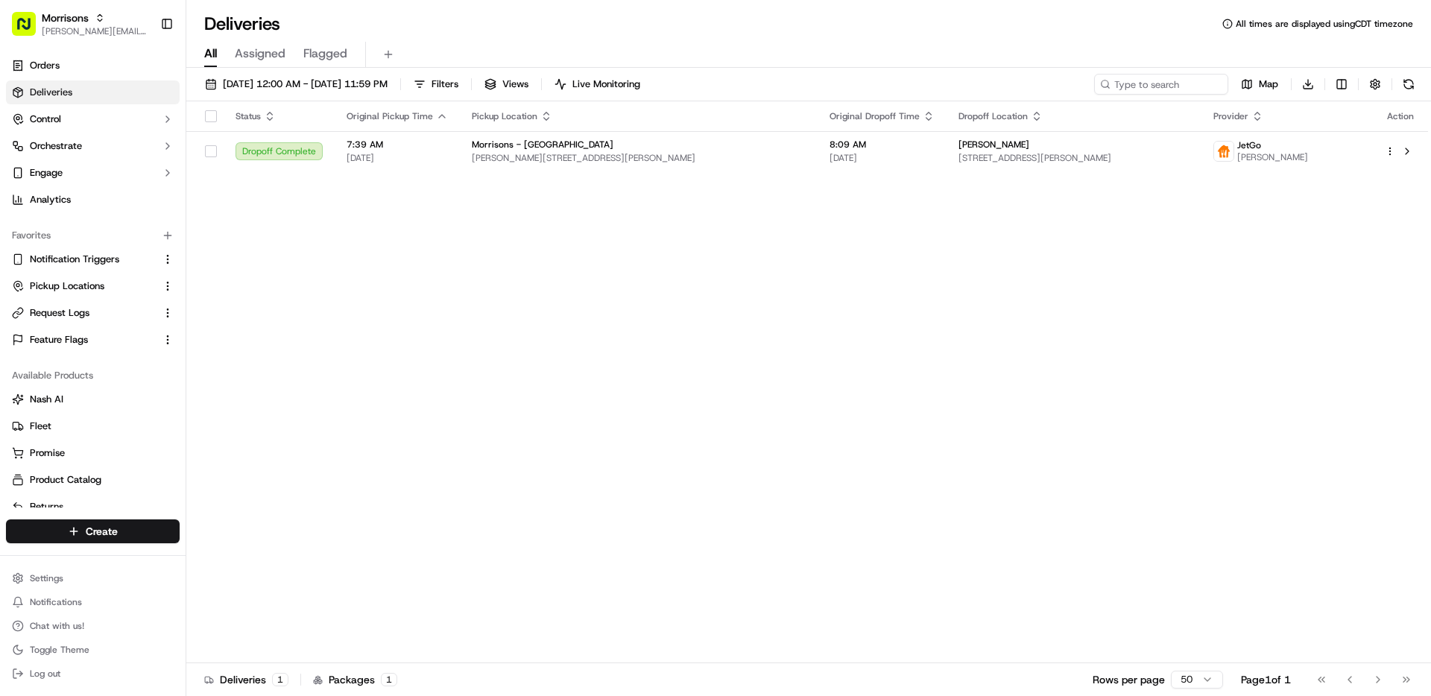
click at [645, 303] on div "Status Original Pickup Time Pickup Location Original Dropoff Time Dropoff Locat…" at bounding box center [807, 382] width 1242 height 562
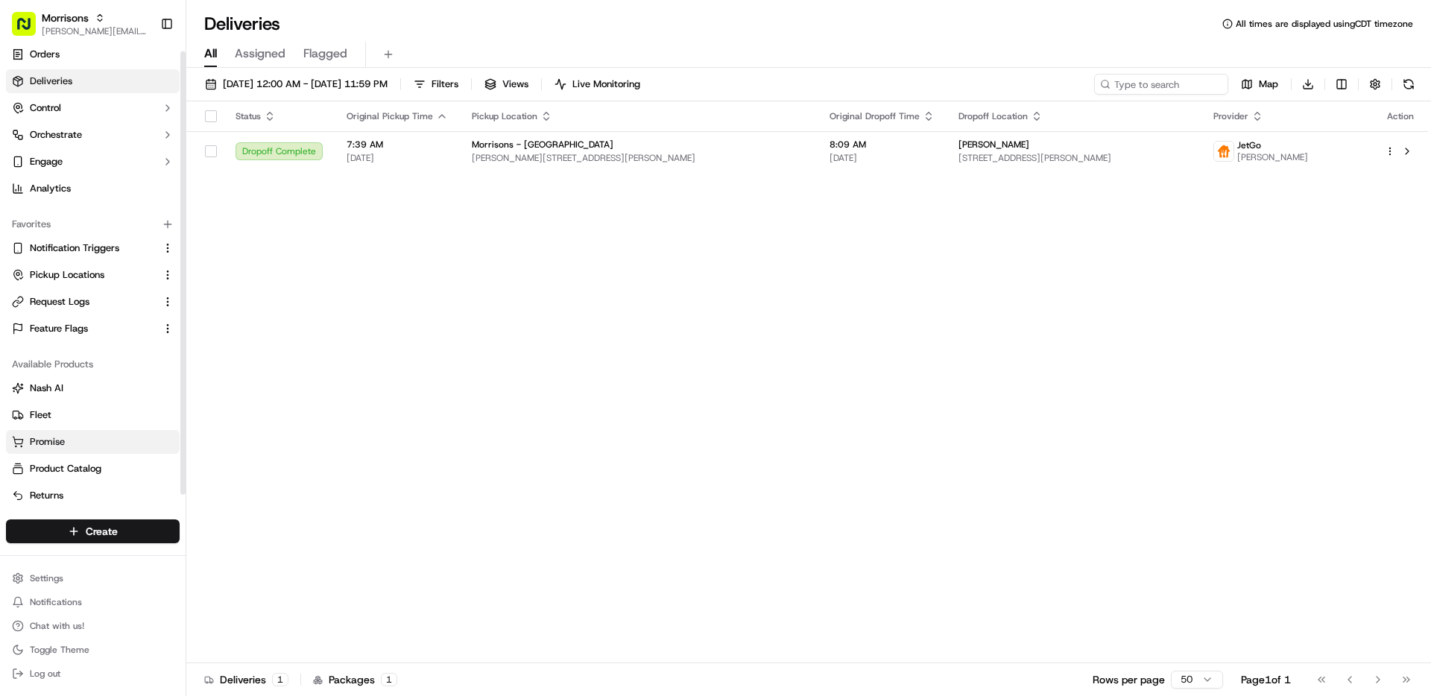
scroll to position [17, 0]
click at [68, 292] on span "Request Logs" at bounding box center [60, 295] width 60 height 13
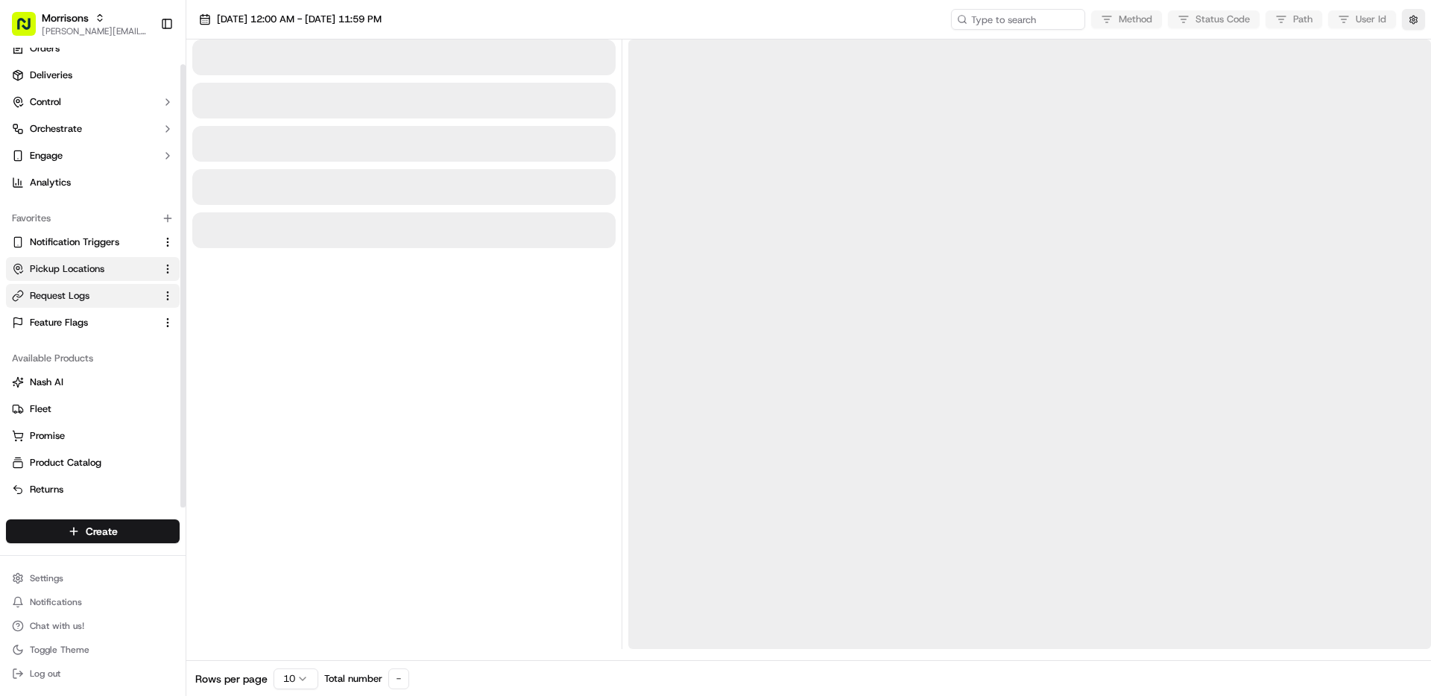
click at [83, 265] on span "Pickup Locations" at bounding box center [67, 268] width 75 height 13
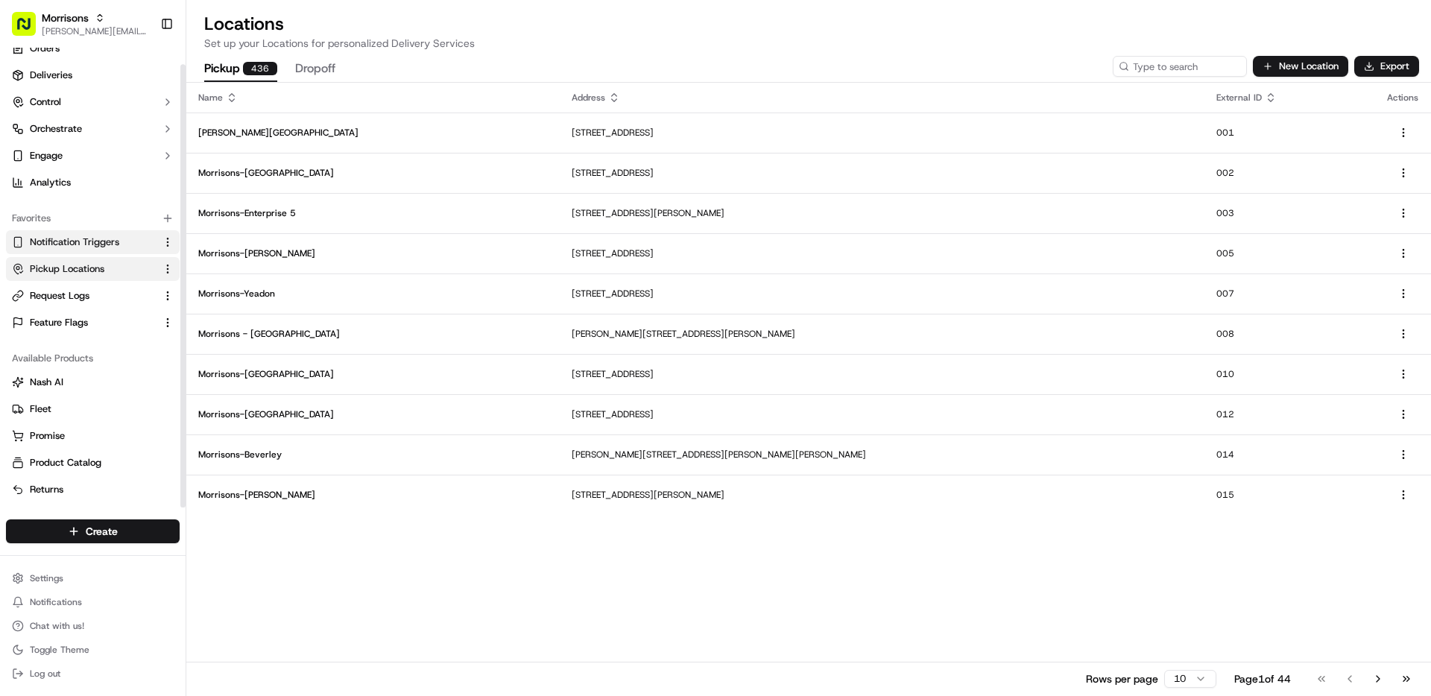
click at [102, 236] on span "Notification Triggers" at bounding box center [74, 242] width 89 height 13
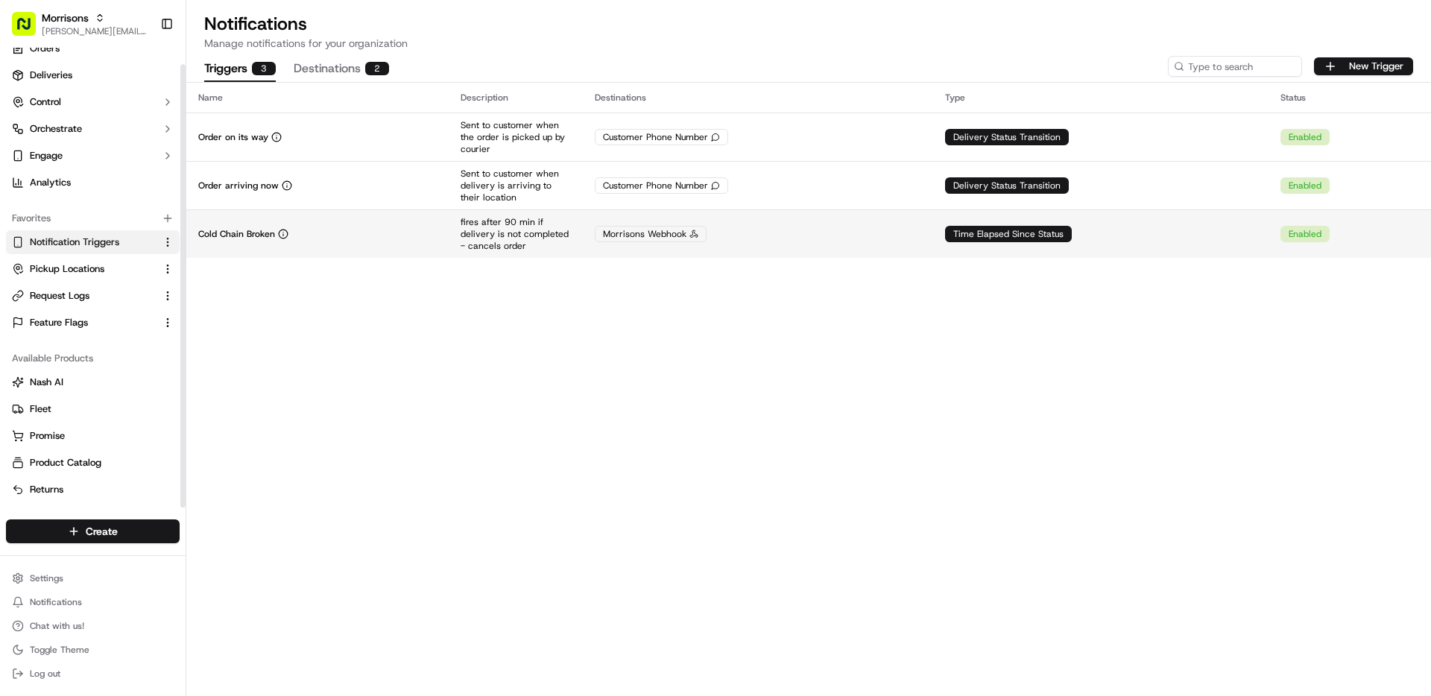
click at [312, 239] on div "Cold Chain Broken" at bounding box center [317, 234] width 239 height 12
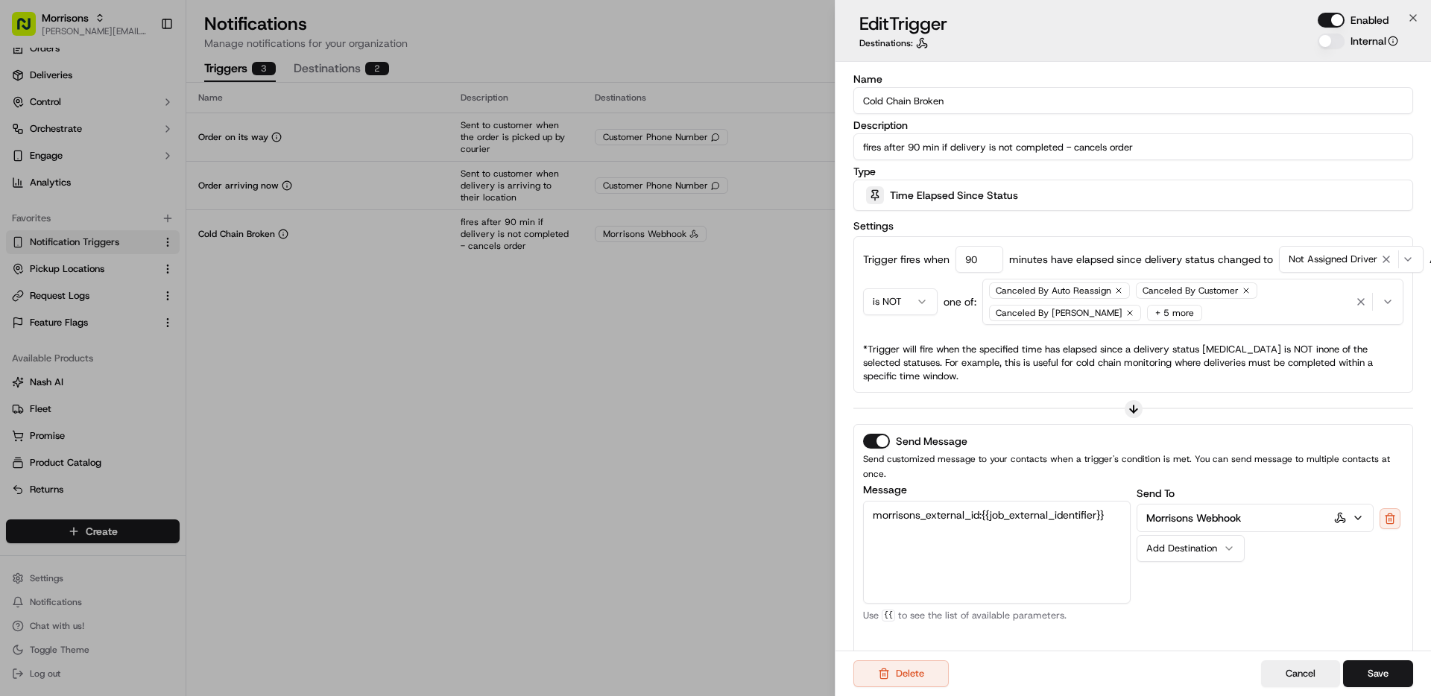
click at [1233, 312] on div "Canceled By Auto Reassign Canceled By Customer Canceled By [PERSON_NAME] + 5 mo…" at bounding box center [1169, 302] width 367 height 45
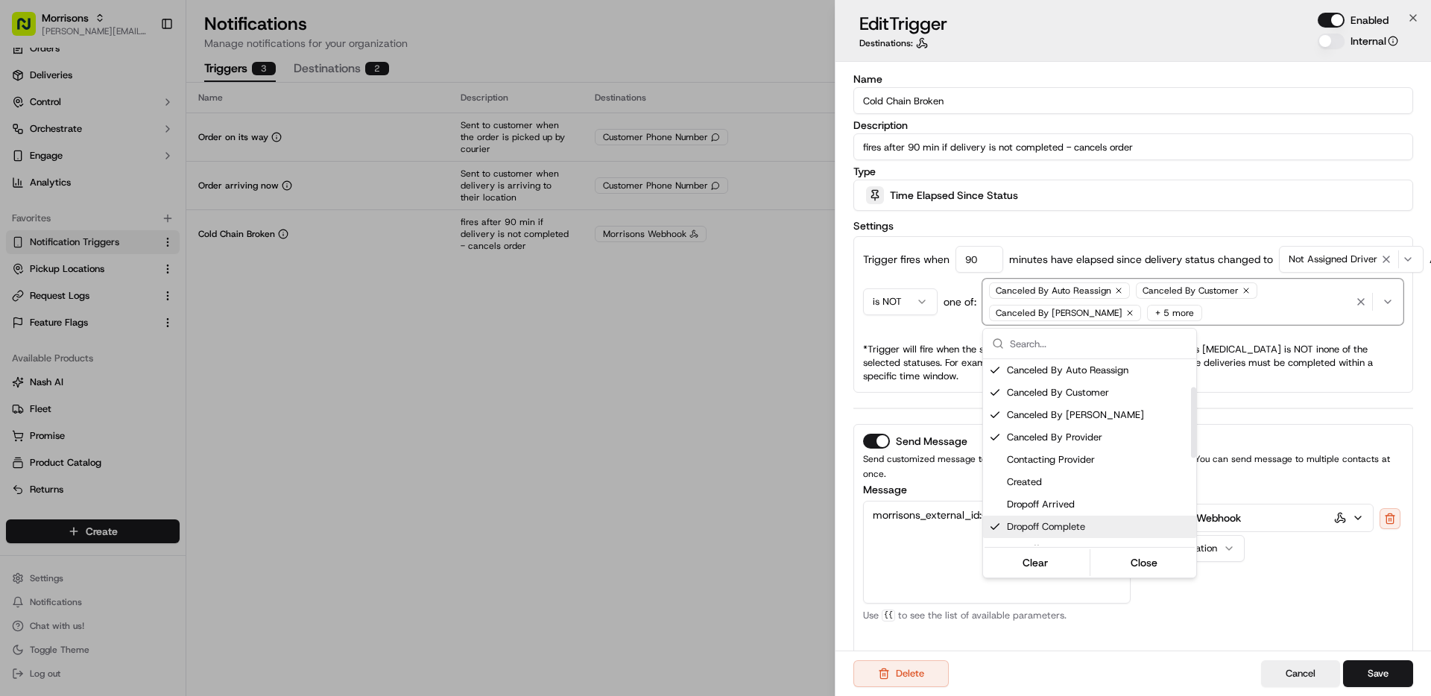
scroll to position [33, 0]
